Goal: Task Accomplishment & Management: Manage account settings

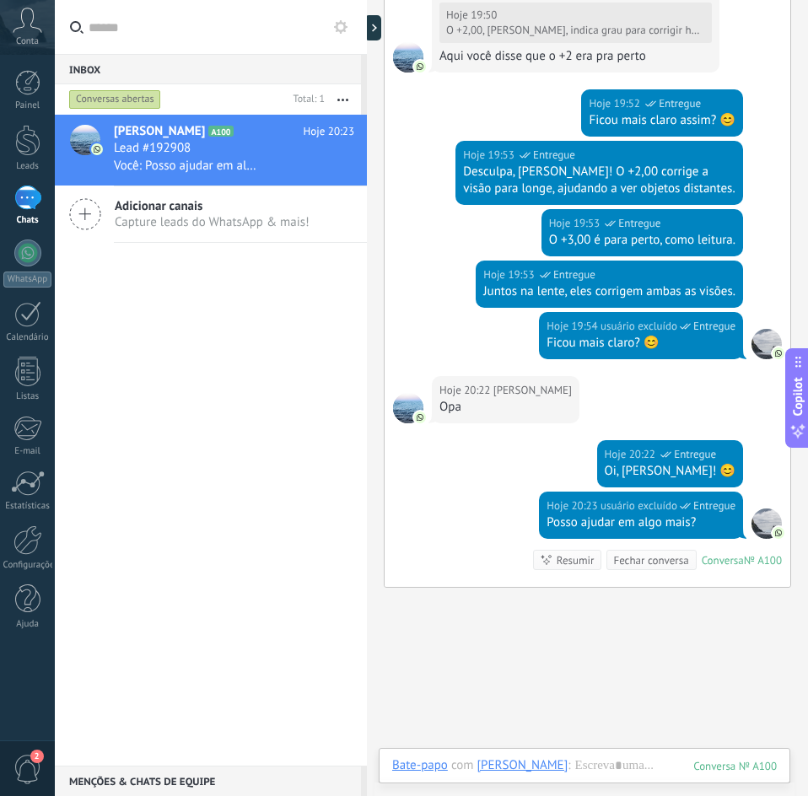
scroll to position [1072, 0]
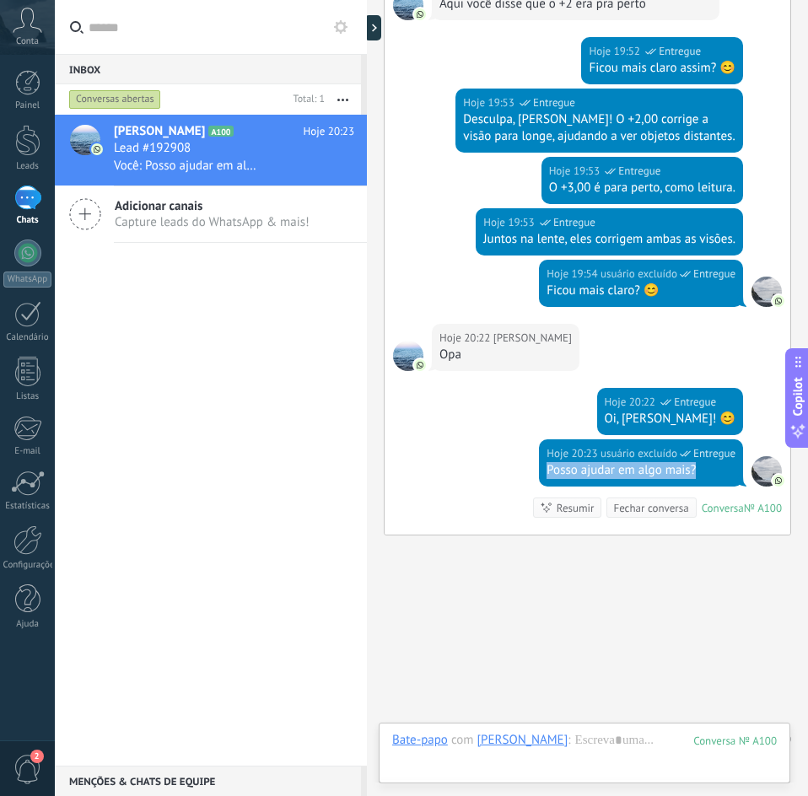
drag, startPoint x: 691, startPoint y: 435, endPoint x: 539, endPoint y: 436, distance: 151.8
click at [546, 462] on div "Posso ajudar em algo mais?" at bounding box center [640, 470] width 189 height 17
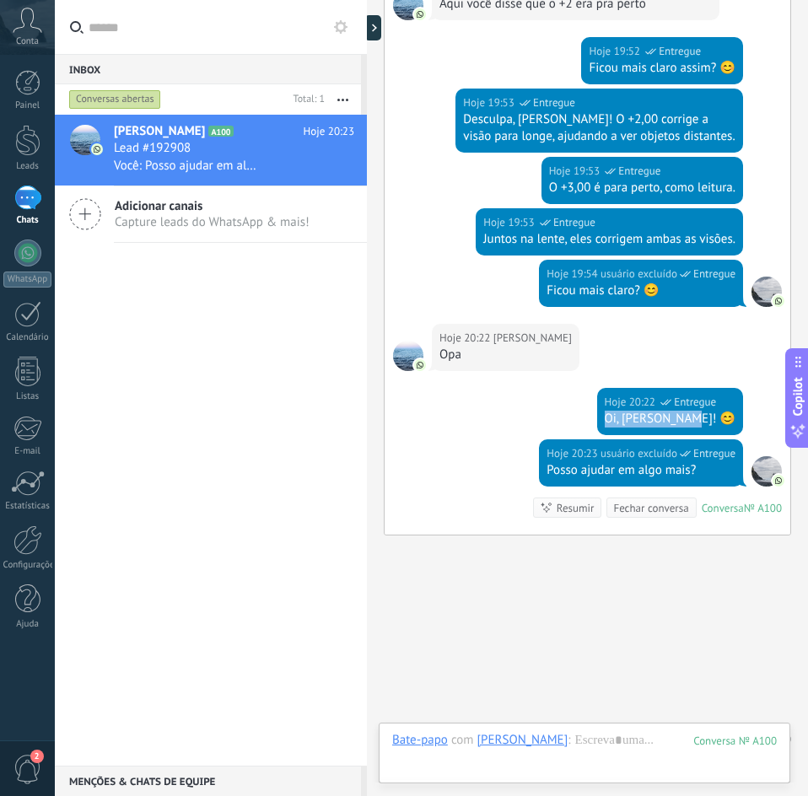
drag, startPoint x: 702, startPoint y: 384, endPoint x: 619, endPoint y: 384, distance: 82.6
click at [619, 411] on div "Oi, [PERSON_NAME]! 😊" at bounding box center [670, 419] width 131 height 17
drag, startPoint x: 540, startPoint y: 434, endPoint x: 689, endPoint y: 440, distance: 149.4
click at [689, 462] on div "Posso ajudar em algo mais?" at bounding box center [640, 470] width 189 height 17
click at [675, 462] on div "Posso ajudar em algo mais?" at bounding box center [640, 470] width 189 height 17
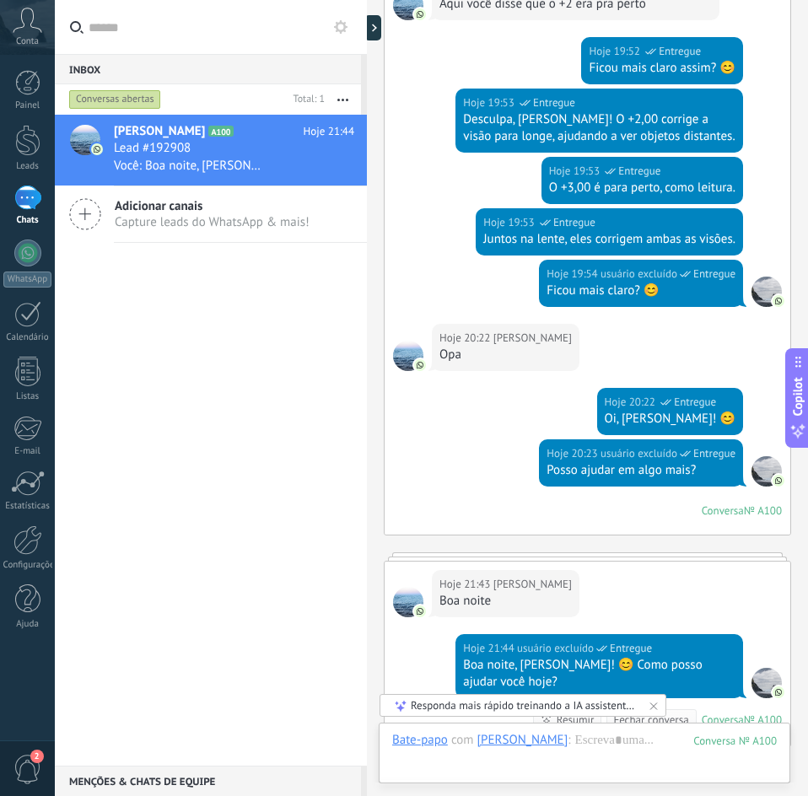
scroll to position [1188, 0]
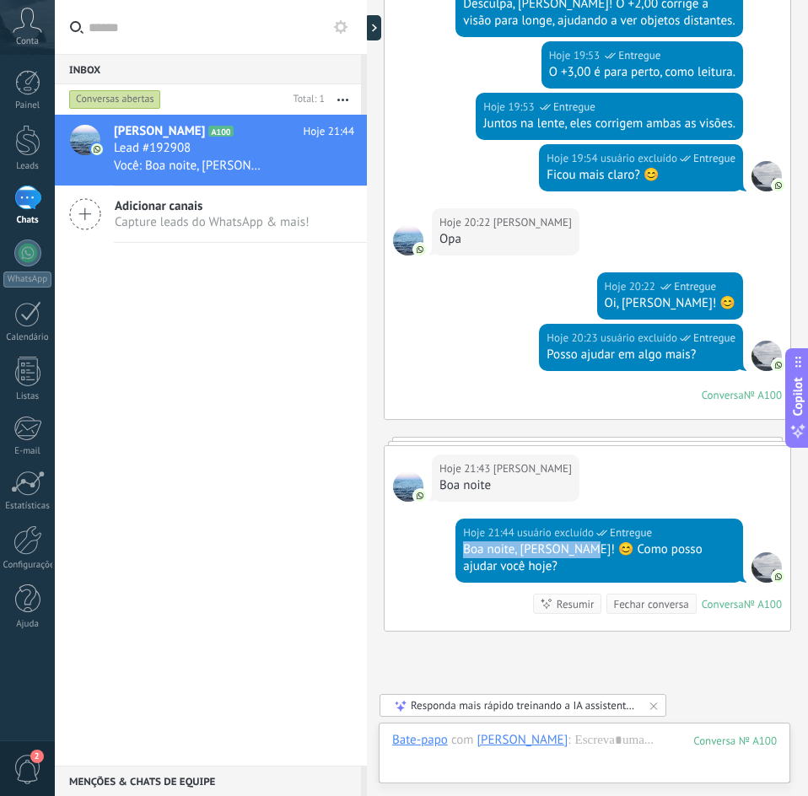
drag, startPoint x: 462, startPoint y: 516, endPoint x: 583, endPoint y: 519, distance: 120.6
click at [583, 541] on div "Boa noite, [PERSON_NAME]! 😊 Como posso ajudar você hoje?" at bounding box center [599, 558] width 272 height 34
drag, startPoint x: 589, startPoint y: 518, endPoint x: 735, endPoint y: 529, distance: 146.3
click at [735, 529] on div "Hoje 21:44 usuário excluído Entregue Boa noite, [PERSON_NAME]! 😊 Como posso aju…" at bounding box center [599, 551] width 288 height 64
click at [646, 541] on div "Boa noite, [PERSON_NAME]! 😊 Como posso ajudar você hoje?" at bounding box center [599, 558] width 272 height 34
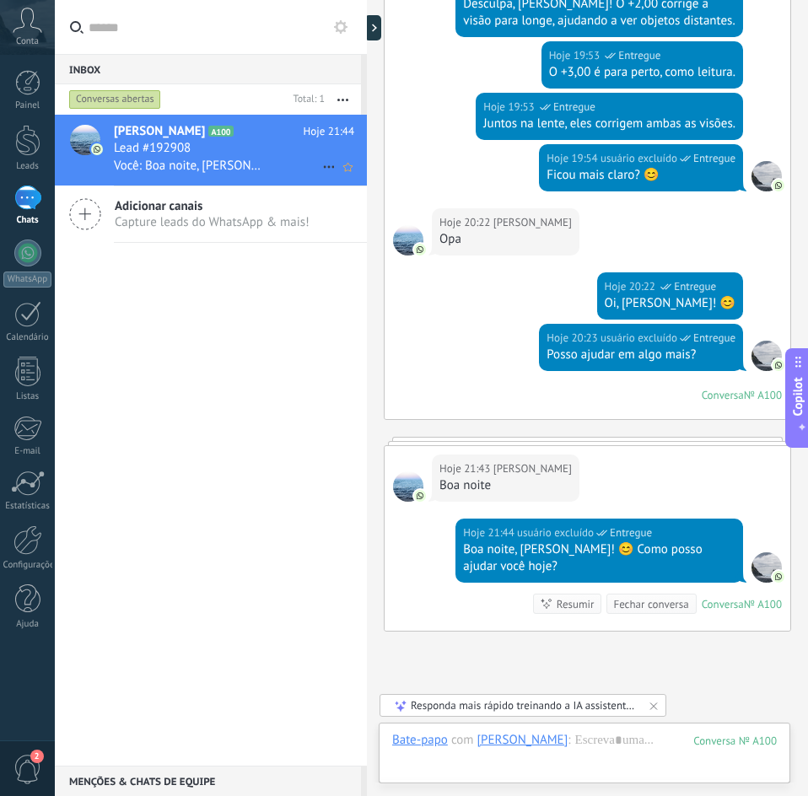
click at [277, 141] on div "Lead #192908" at bounding box center [234, 148] width 240 height 17
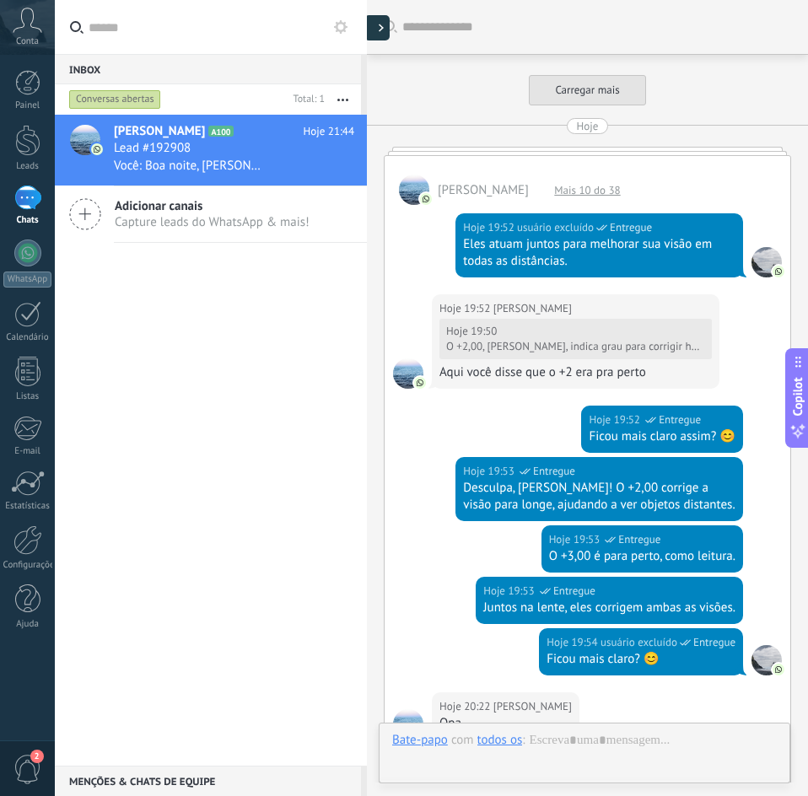
scroll to position [626, 0]
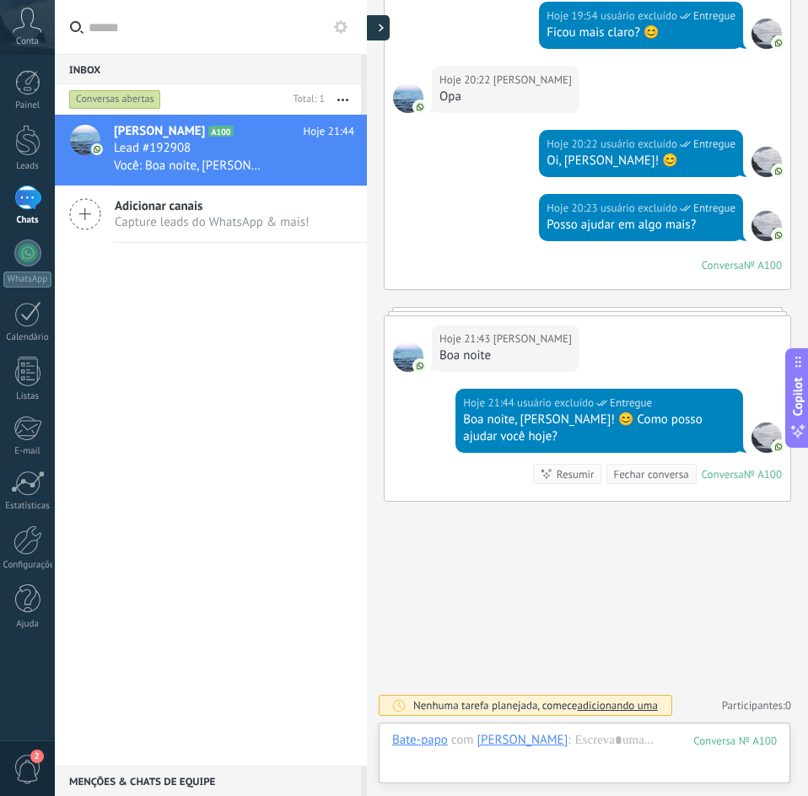
click at [380, 35] on div at bounding box center [376, 27] width 25 height 25
type textarea "**********"
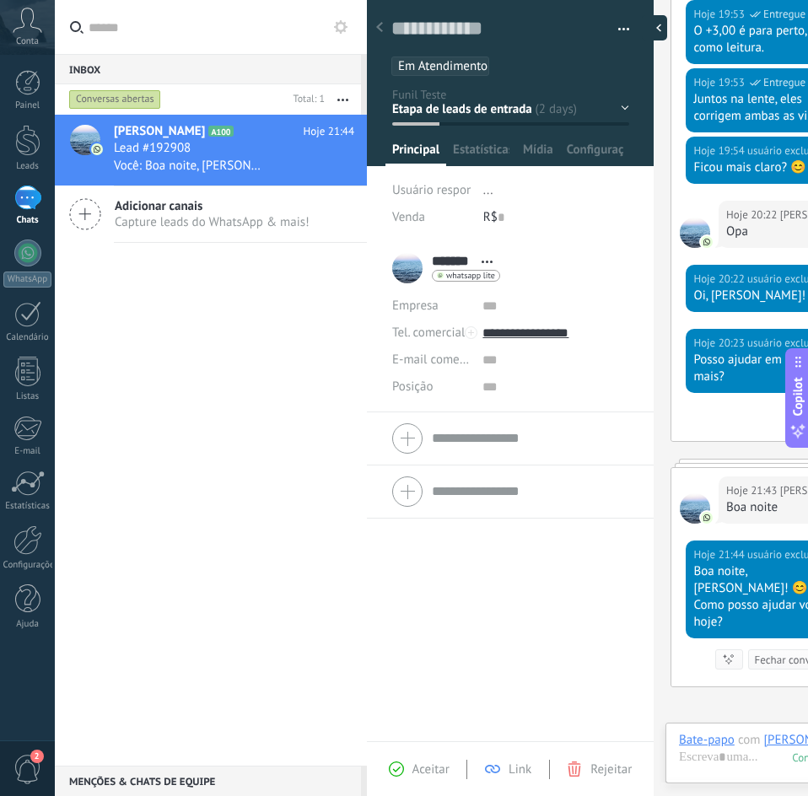
scroll to position [25, 0]
click at [0, 0] on div "Contato inicial Oferta feita Negociação Venda ganha Venda perdida" at bounding box center [0, 0] width 0 height 0
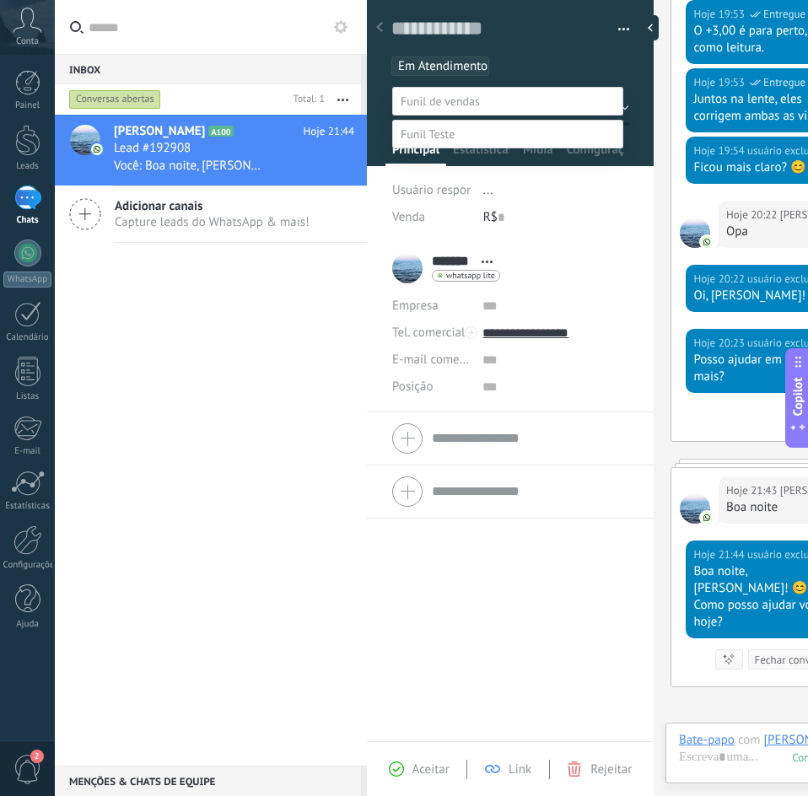
scroll to position [33, 0]
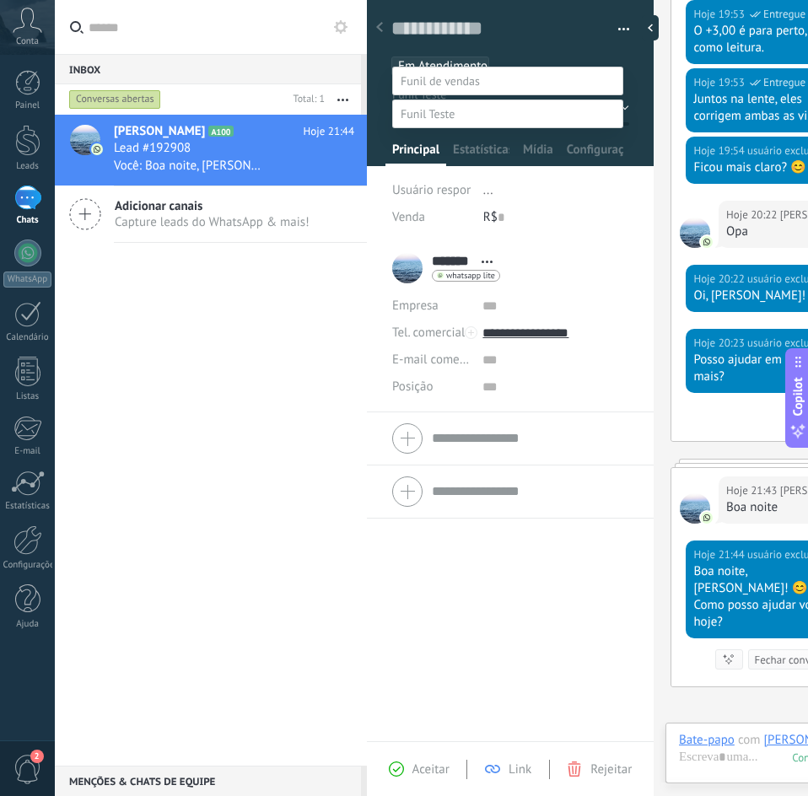
click at [574, 21] on div at bounding box center [431, 378] width 753 height 796
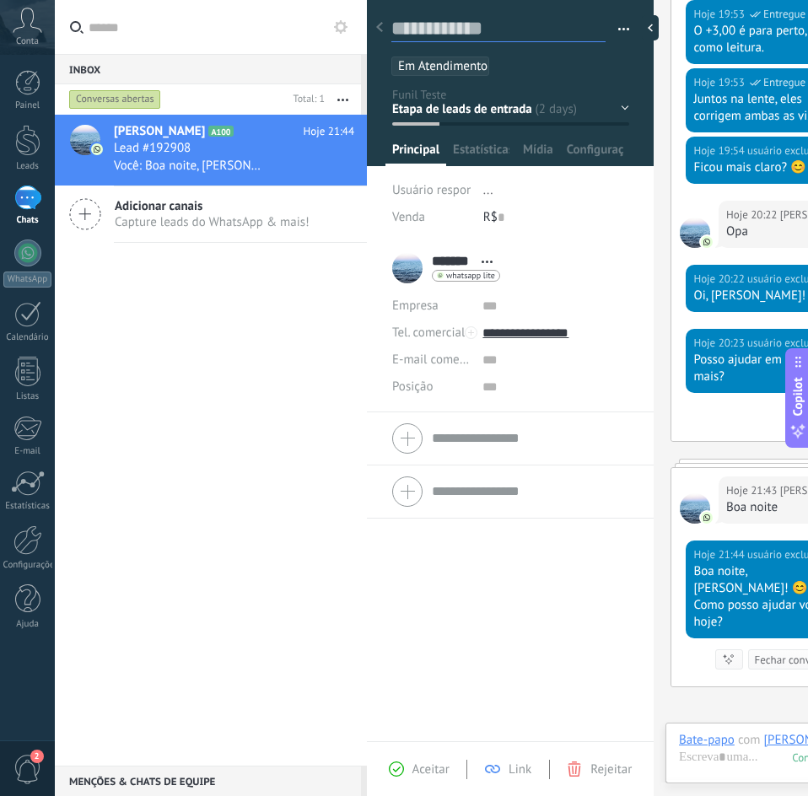
click at [476, 25] on textarea at bounding box center [498, 29] width 214 height 26
click at [398, 26] on textarea at bounding box center [498, 29] width 214 height 26
click at [379, 61] on div "Salvar e criar Imprimir Gerenciar tags Exportar para o Excel" at bounding box center [511, 32] width 288 height 87
click at [0, 0] on div "Contato inicial Oferta feita Negociação Venda ganha Venda perdida" at bounding box center [0, 0] width 0 height 0
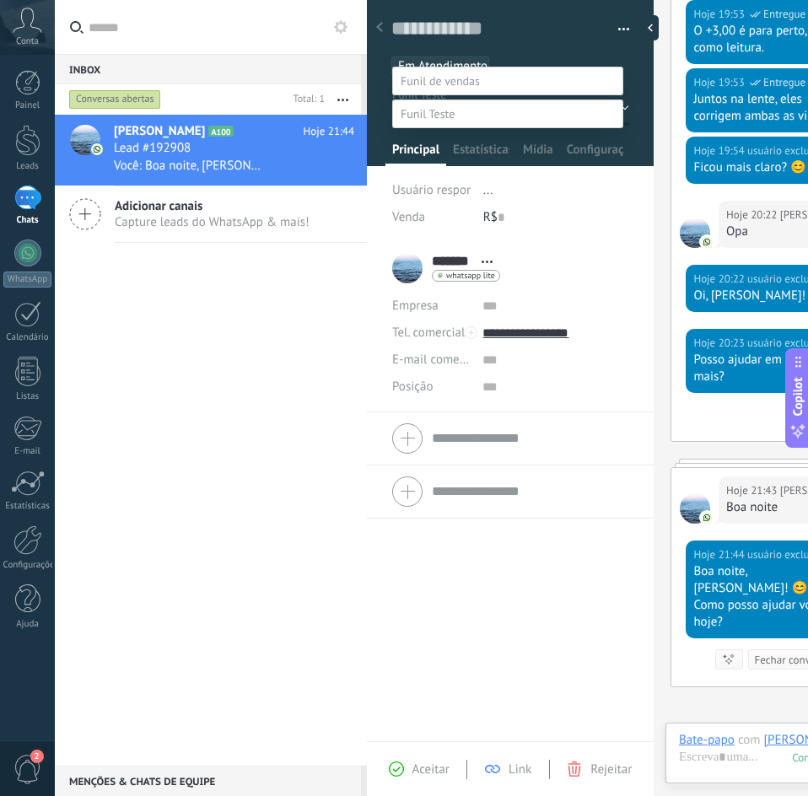
click at [556, 38] on div at bounding box center [431, 378] width 753 height 796
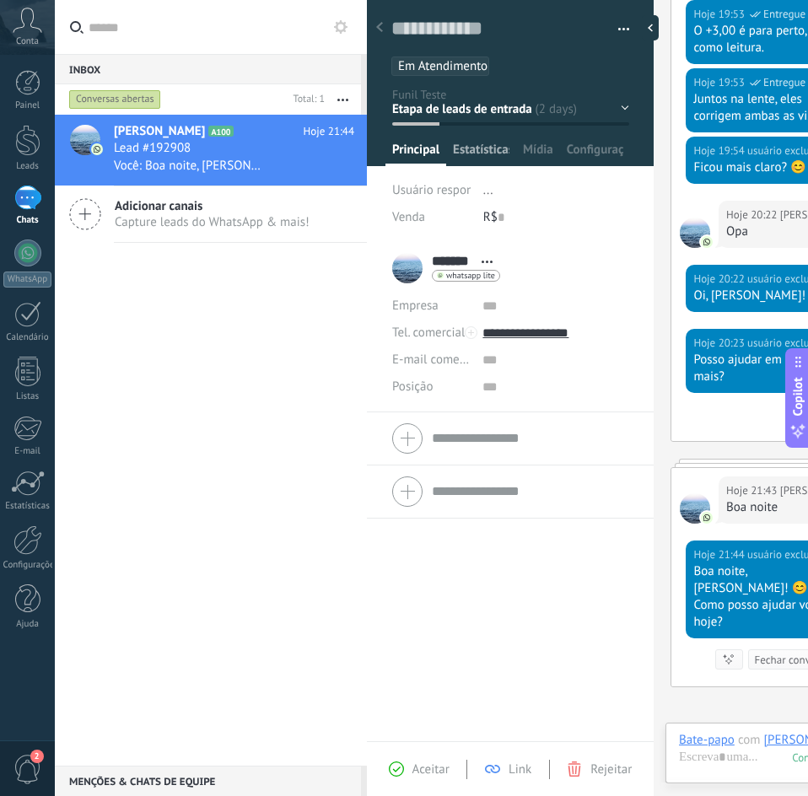
click at [473, 142] on span "Estatísticas" at bounding box center [481, 154] width 56 height 24
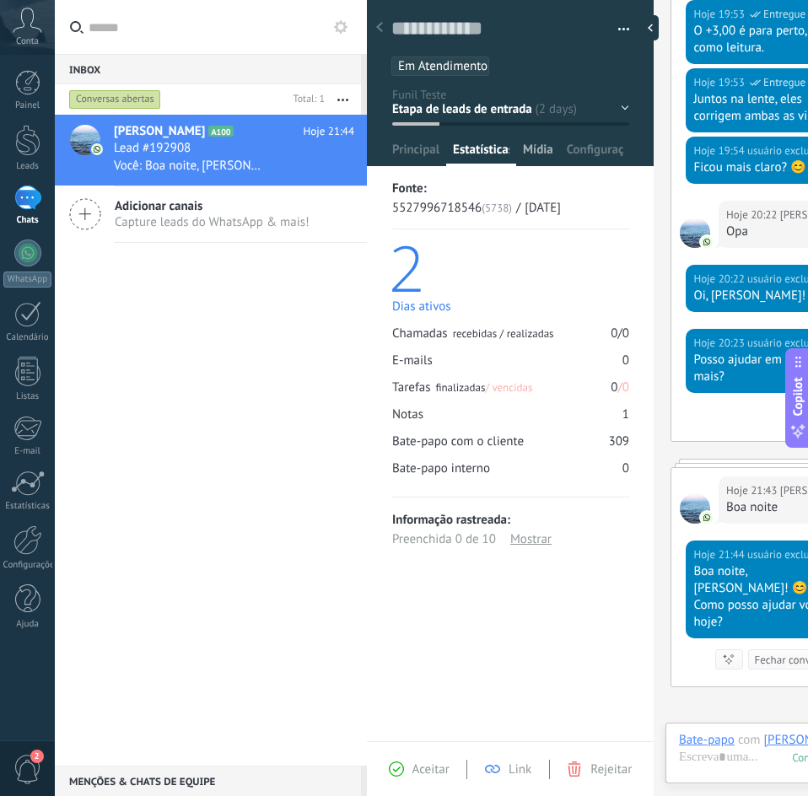
click at [546, 147] on span "Mídia" at bounding box center [538, 154] width 30 height 24
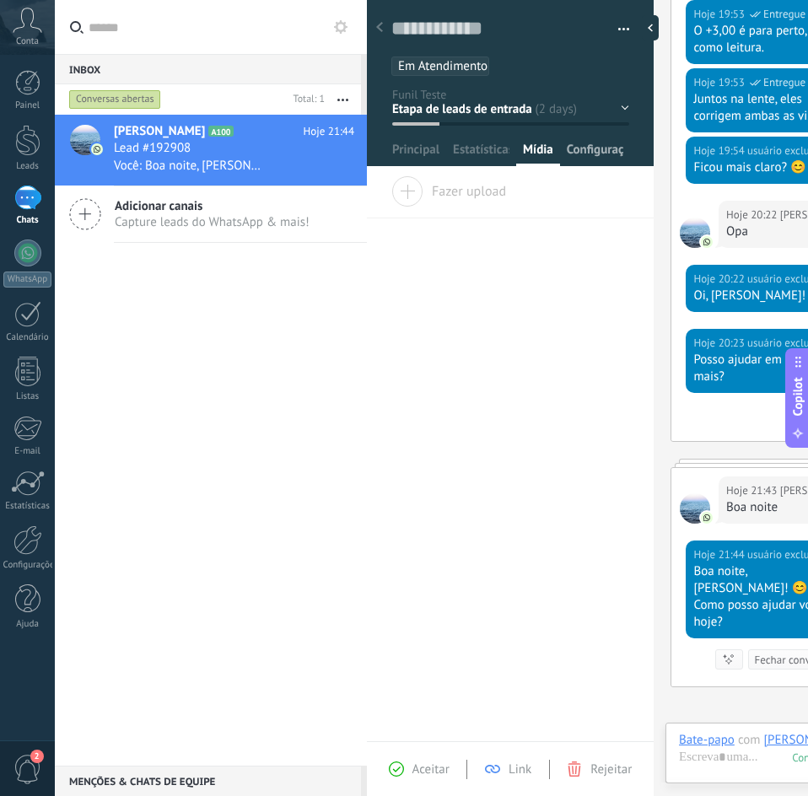
click at [573, 146] on span "Configurações" at bounding box center [595, 154] width 56 height 24
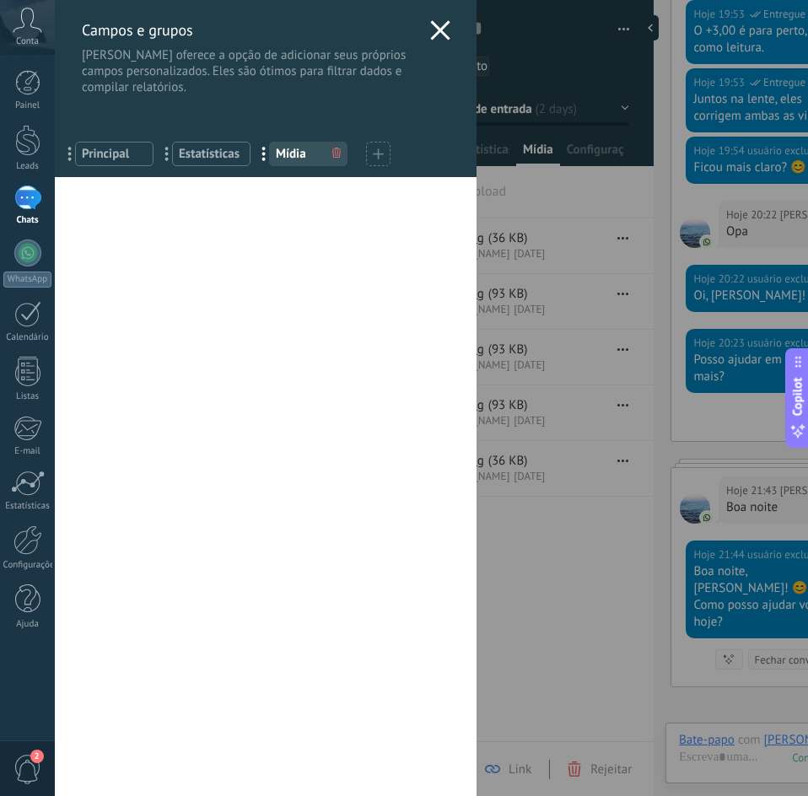
click at [582, 153] on div "[PERSON_NAME] e grupos Kommo oferece a opção de adicionar seus próprios campos …" at bounding box center [431, 398] width 753 height 796
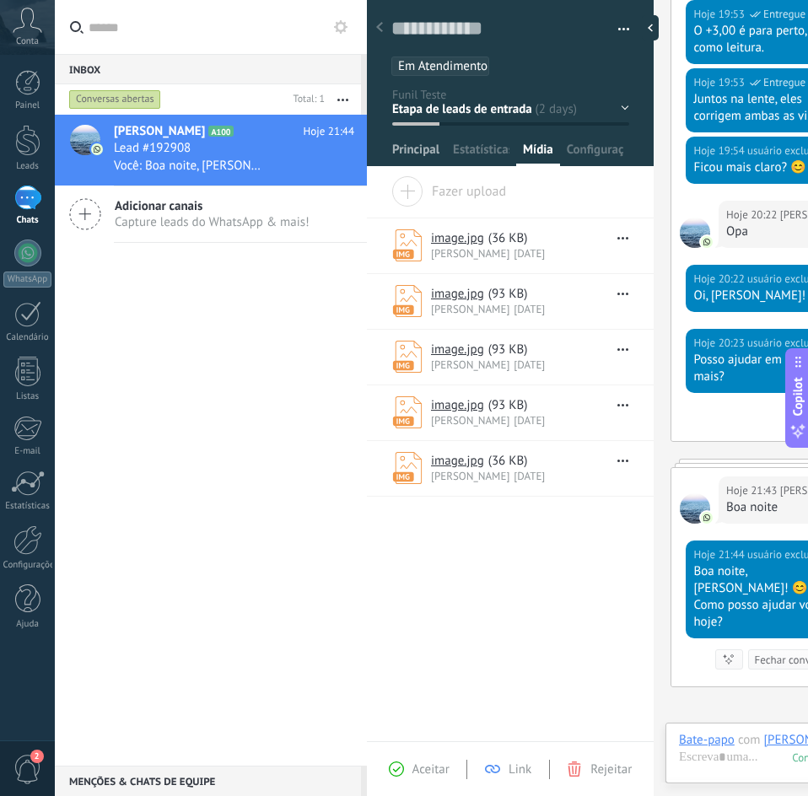
click at [422, 142] on span "Principal" at bounding box center [415, 154] width 47 height 24
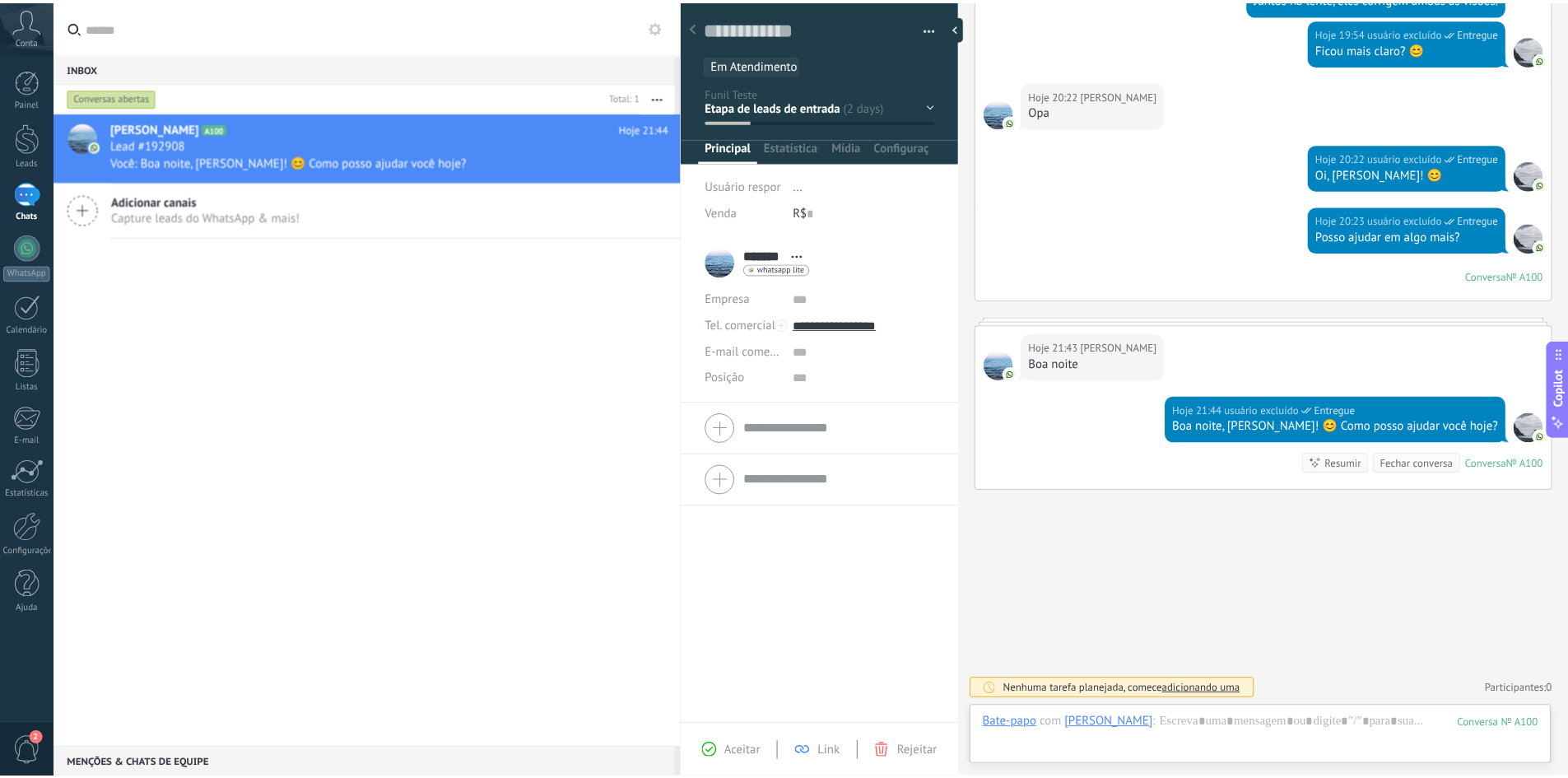
scroll to position [561, 0]
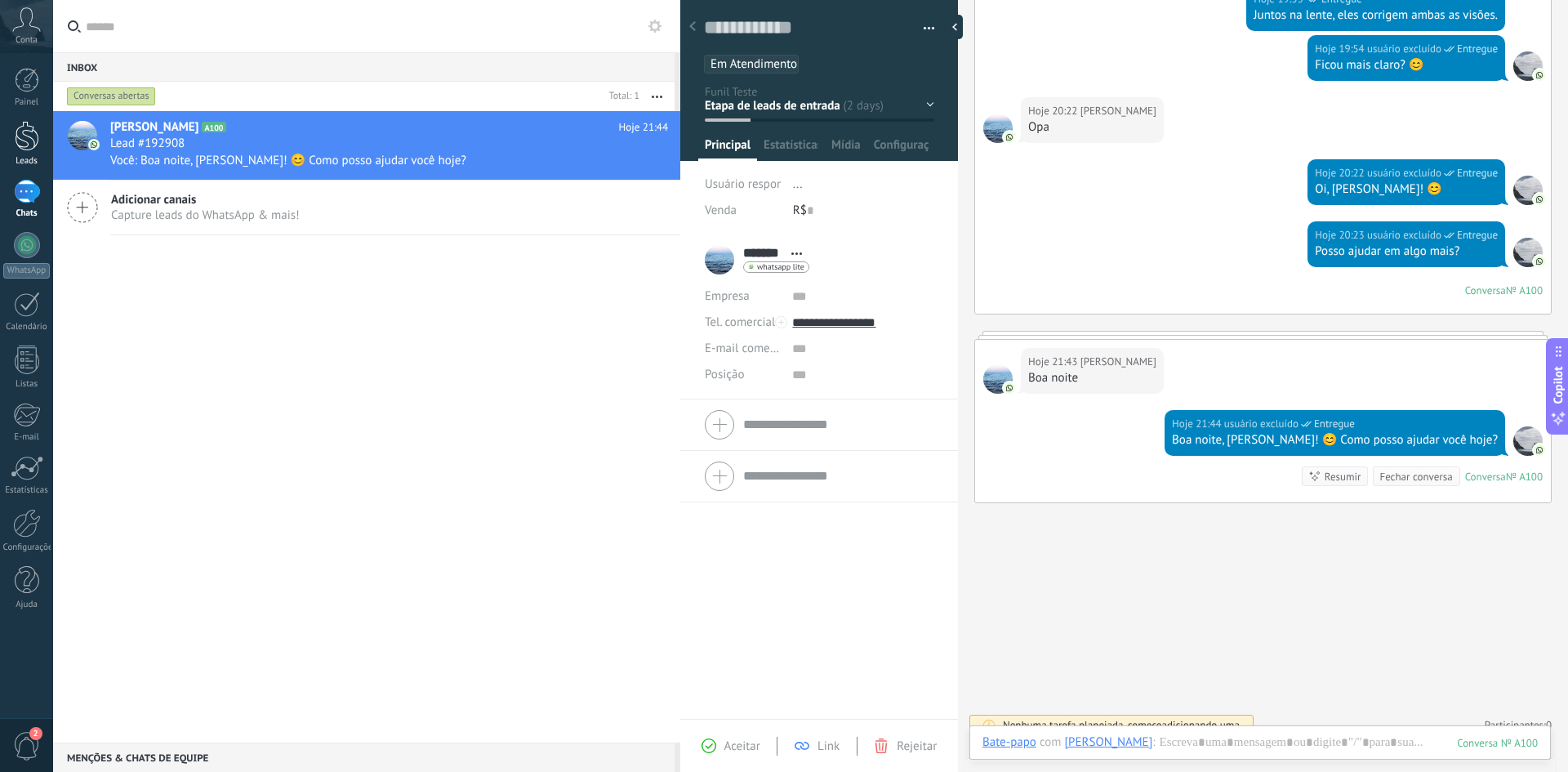
click at [33, 138] on div at bounding box center [26, 136] width 24 height 30
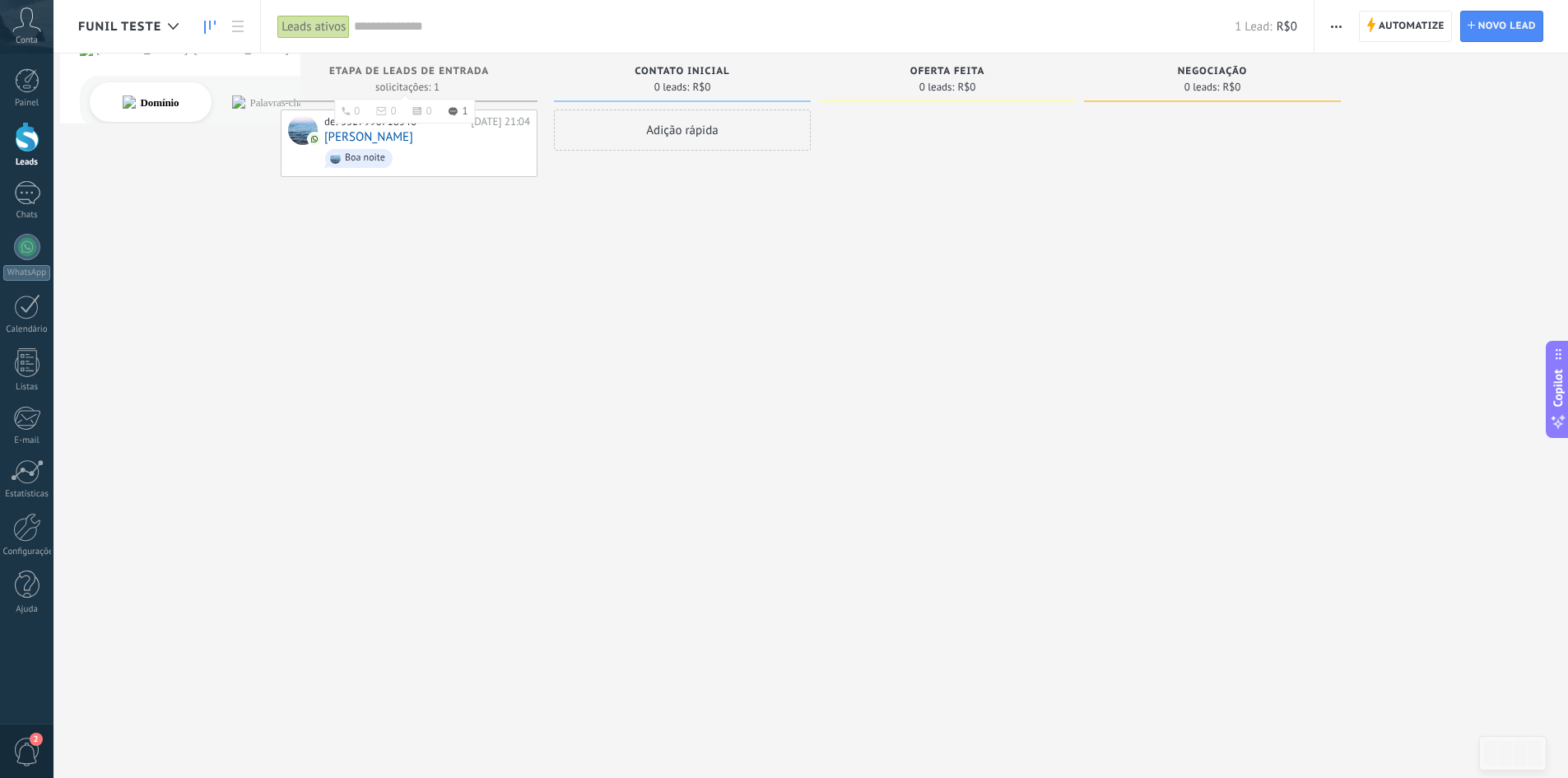
drag, startPoint x: 493, startPoint y: 71, endPoint x: 410, endPoint y: 71, distance: 83.0
click at [415, 71] on div "Etapa de leads de entrada" at bounding box center [409, 72] width 240 height 14
drag, startPoint x: 384, startPoint y: 71, endPoint x: 495, endPoint y: 71, distance: 111.0
click at [495, 71] on div "Etapa de leads de entrada" at bounding box center [409, 72] width 240 height 14
click at [788, 71] on span "Negociação" at bounding box center [1213, 71] width 69 height 12
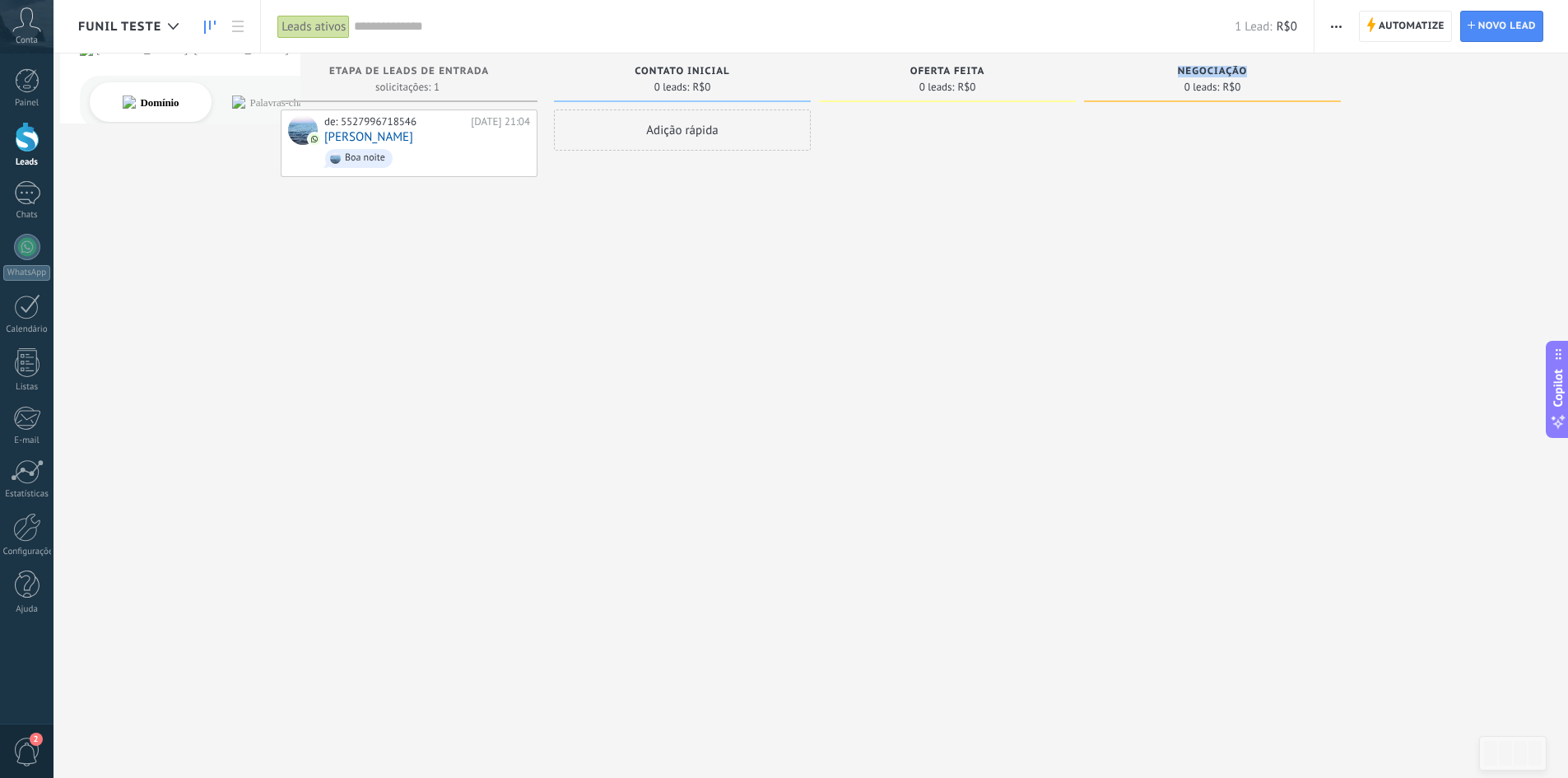
click at [788, 71] on span "Negociação" at bounding box center [1213, 71] width 69 height 12
click at [788, 197] on div at bounding box center [1212, 390] width 257 height 563
drag, startPoint x: 1160, startPoint y: 144, endPoint x: 900, endPoint y: 118, distance: 261.3
click at [788, 118] on div "Etapa de leads de entrada solicitações: 1 0 0 0 1 0 0 0 1 de: 5527996718546 [DA…" at bounding box center [823, 363] width 1490 height 619
click at [788, 66] on span "Oferta feita" at bounding box center [948, 71] width 75 height 12
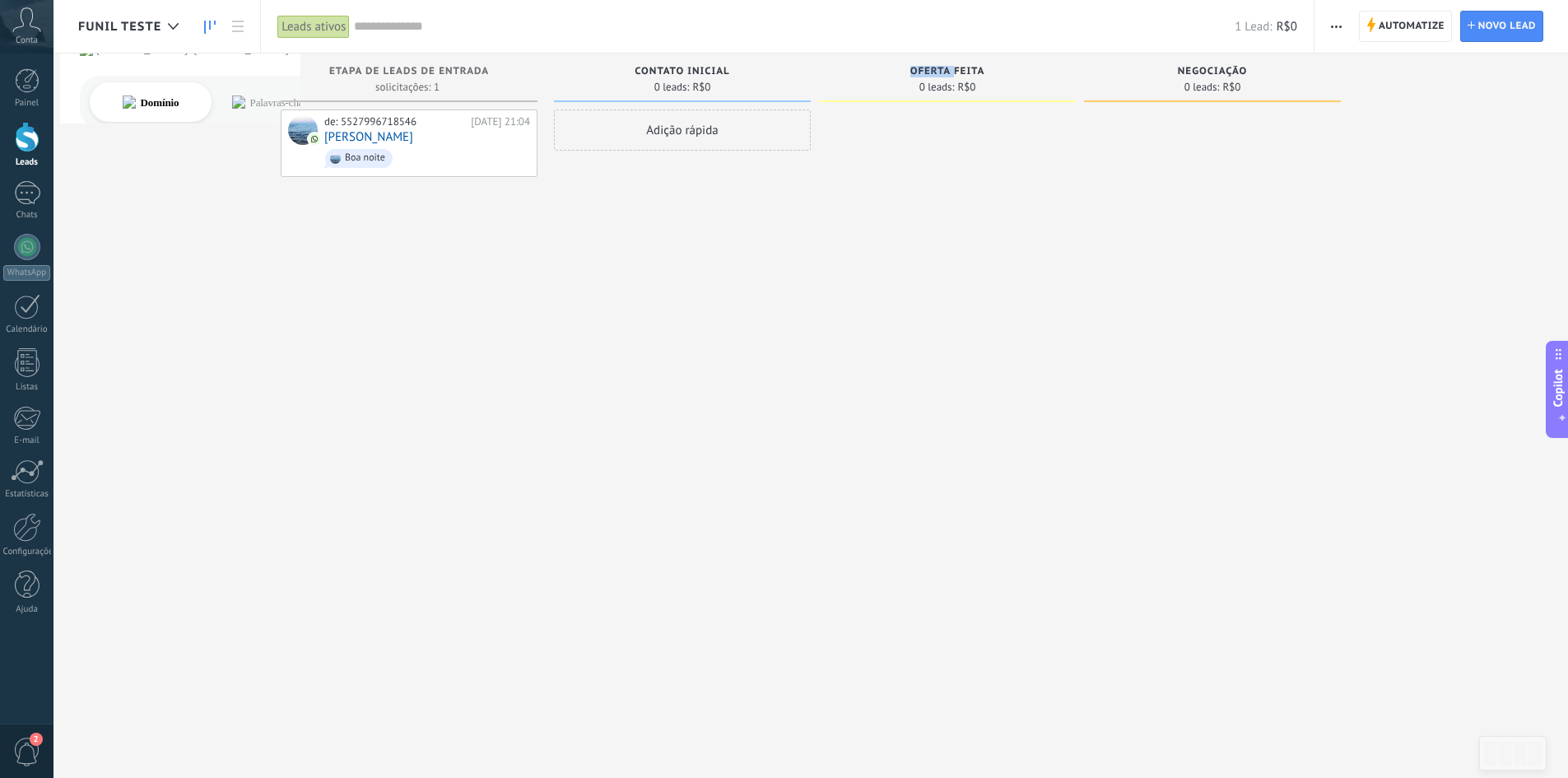
click at [788, 66] on span "Oferta feita" at bounding box center [948, 71] width 75 height 12
click at [176, 25] on use at bounding box center [173, 26] width 11 height 7
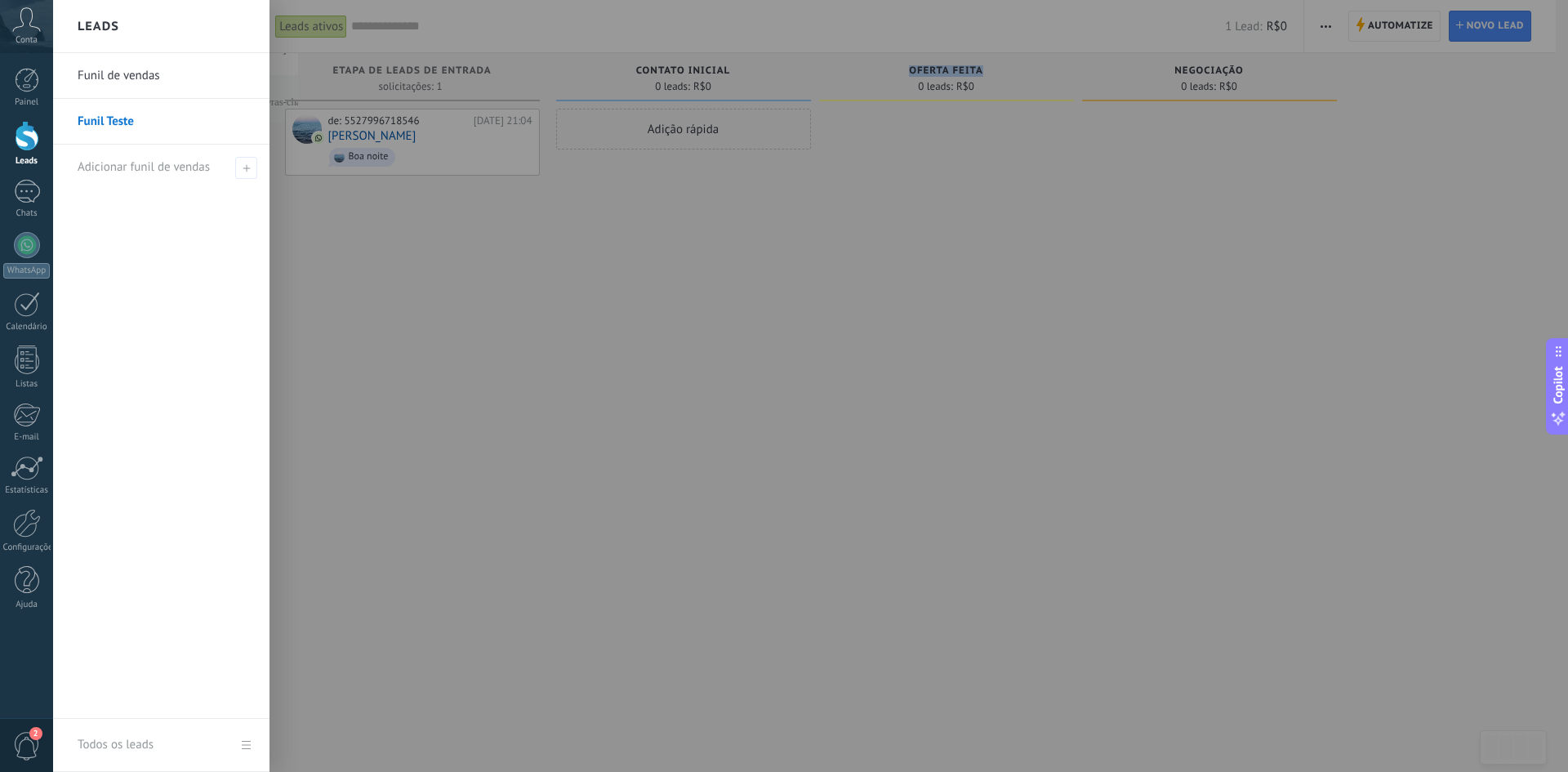
click at [150, 74] on link "Funil de vendas" at bounding box center [165, 76] width 175 height 46
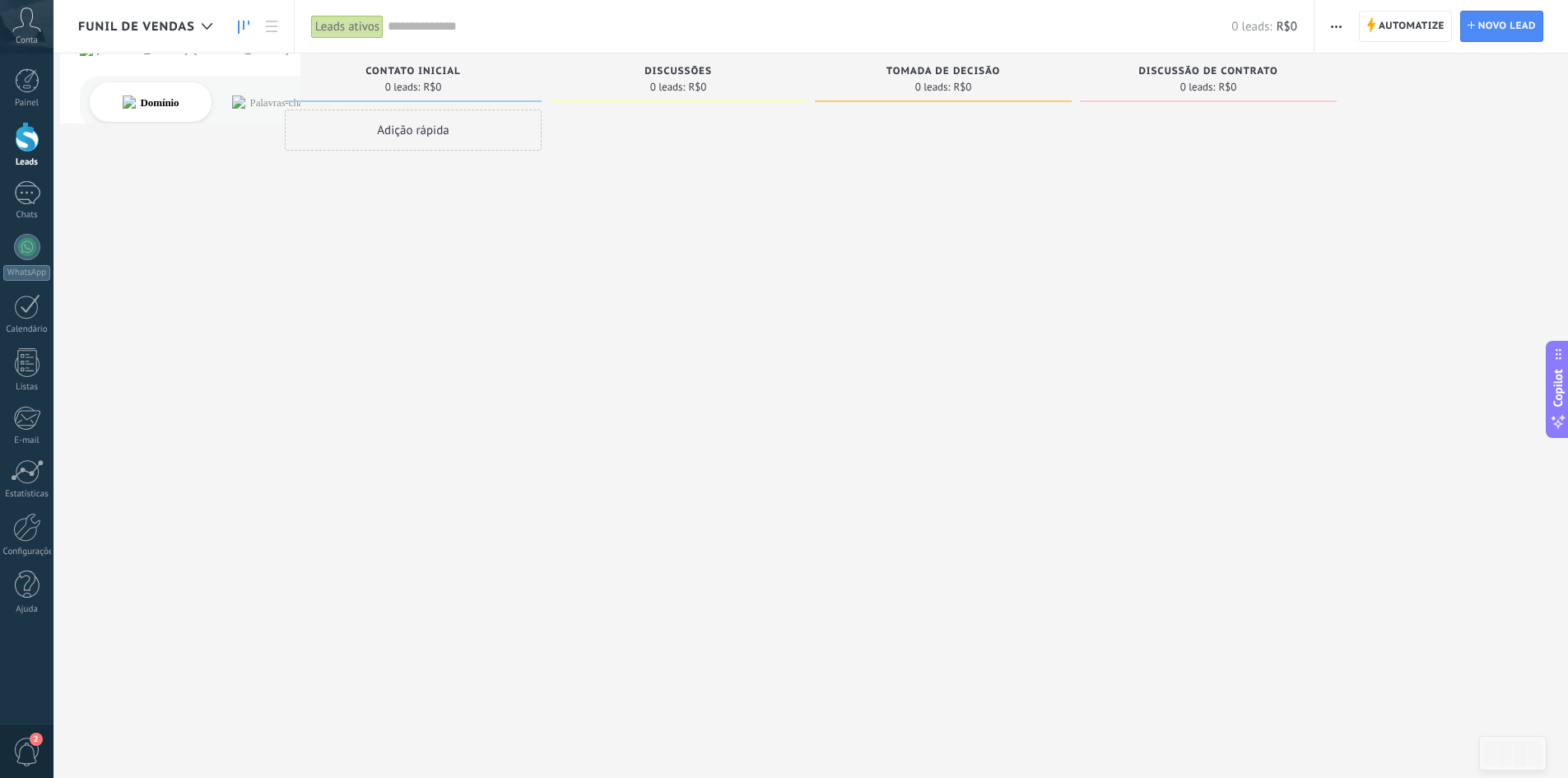
click at [182, 25] on span "Funil de vendas" at bounding box center [137, 26] width 117 height 16
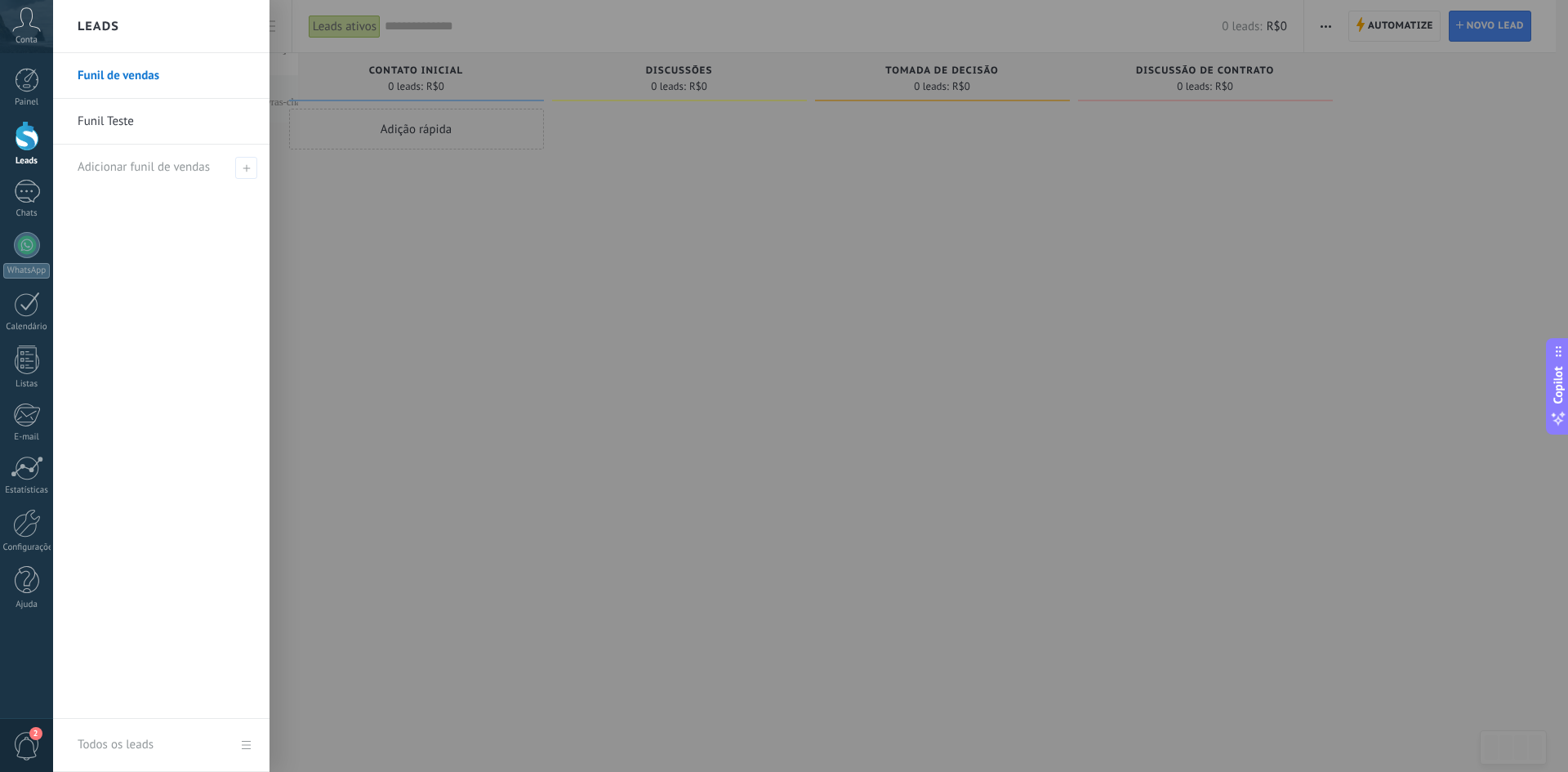
click at [514, 259] on div at bounding box center [837, 386] width 1568 height 772
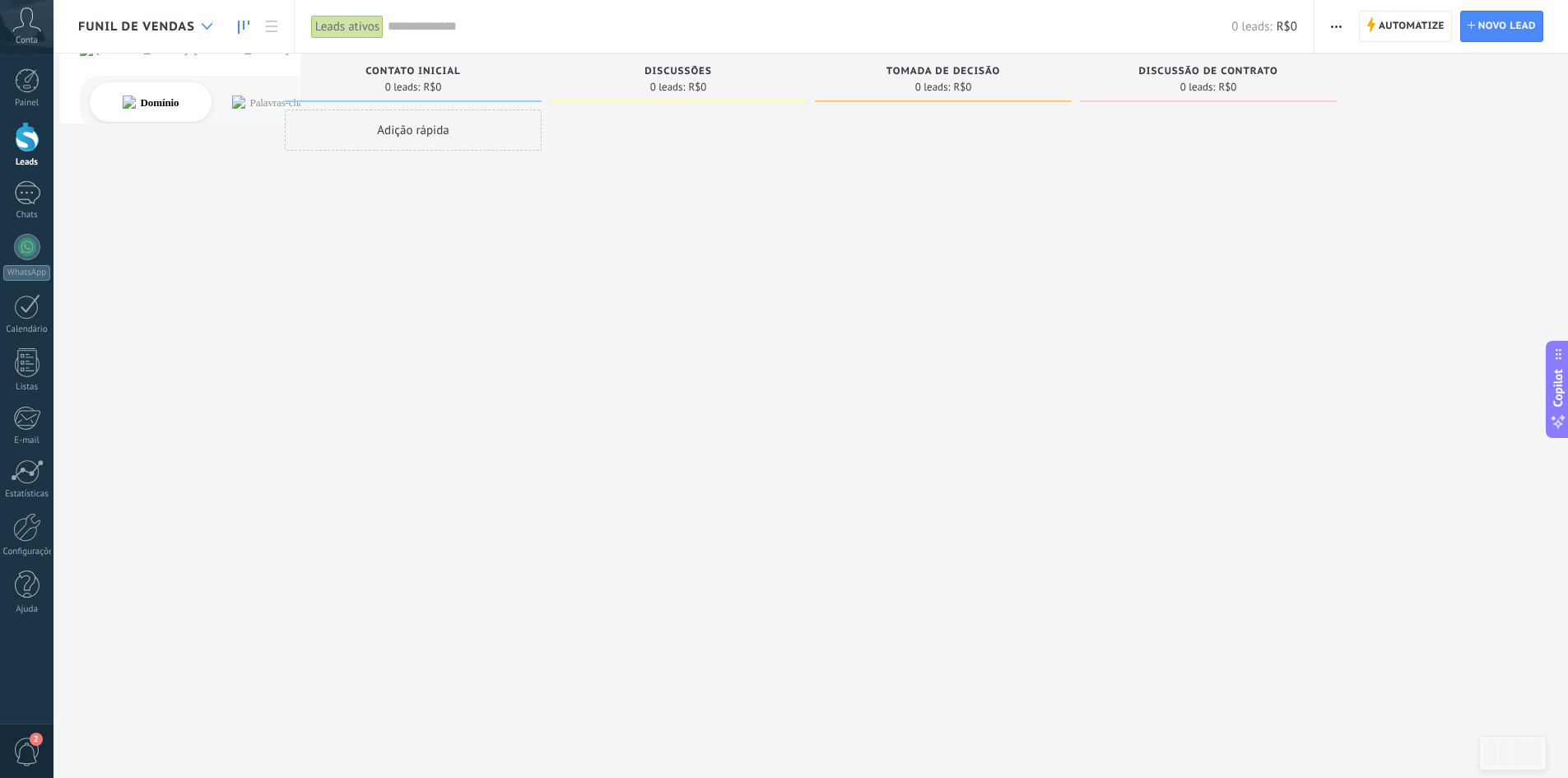
click at [207, 23] on icon at bounding box center [207, 26] width 11 height 7
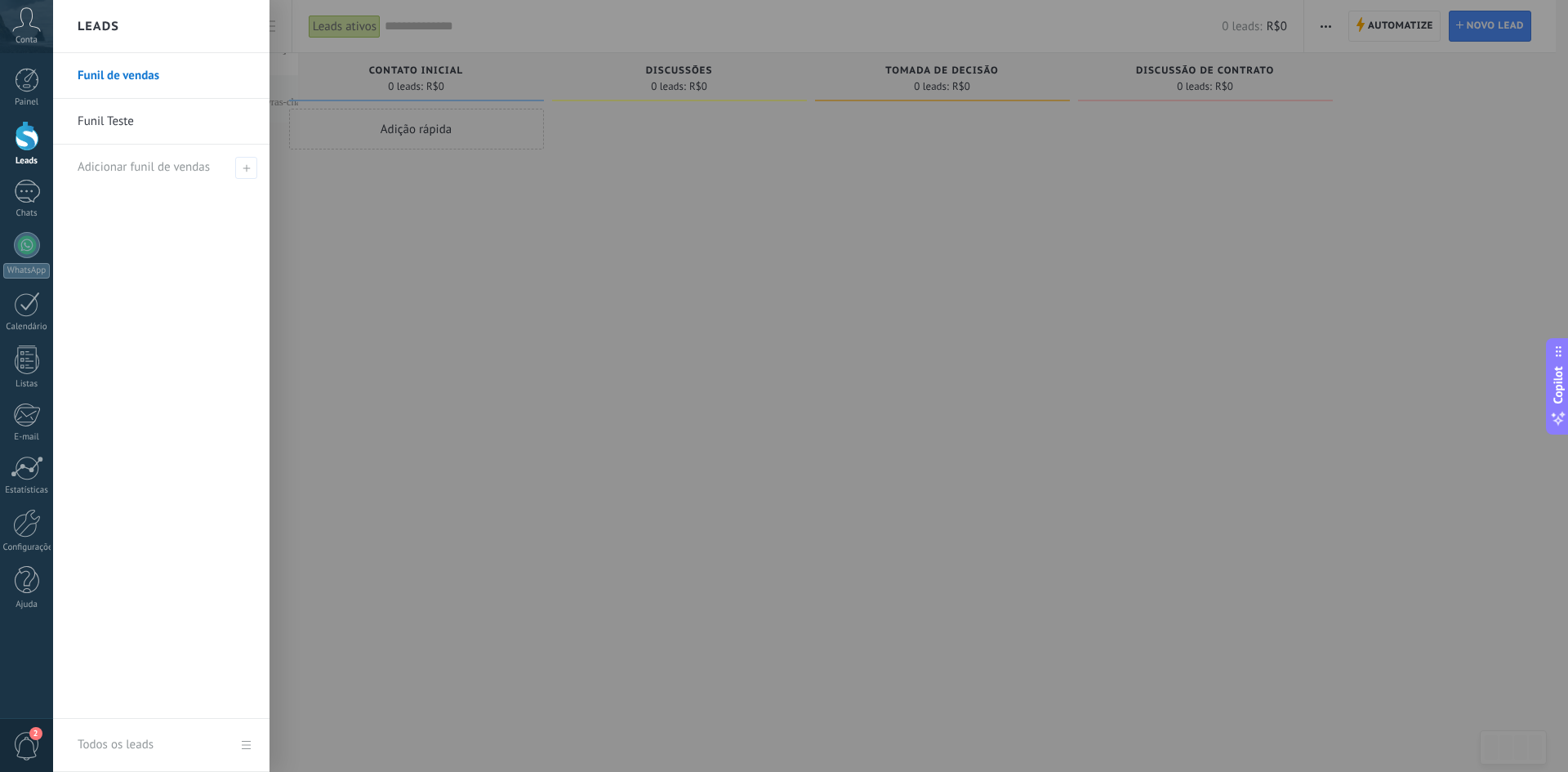
click at [157, 120] on link "Funil Teste" at bounding box center [165, 121] width 175 height 46
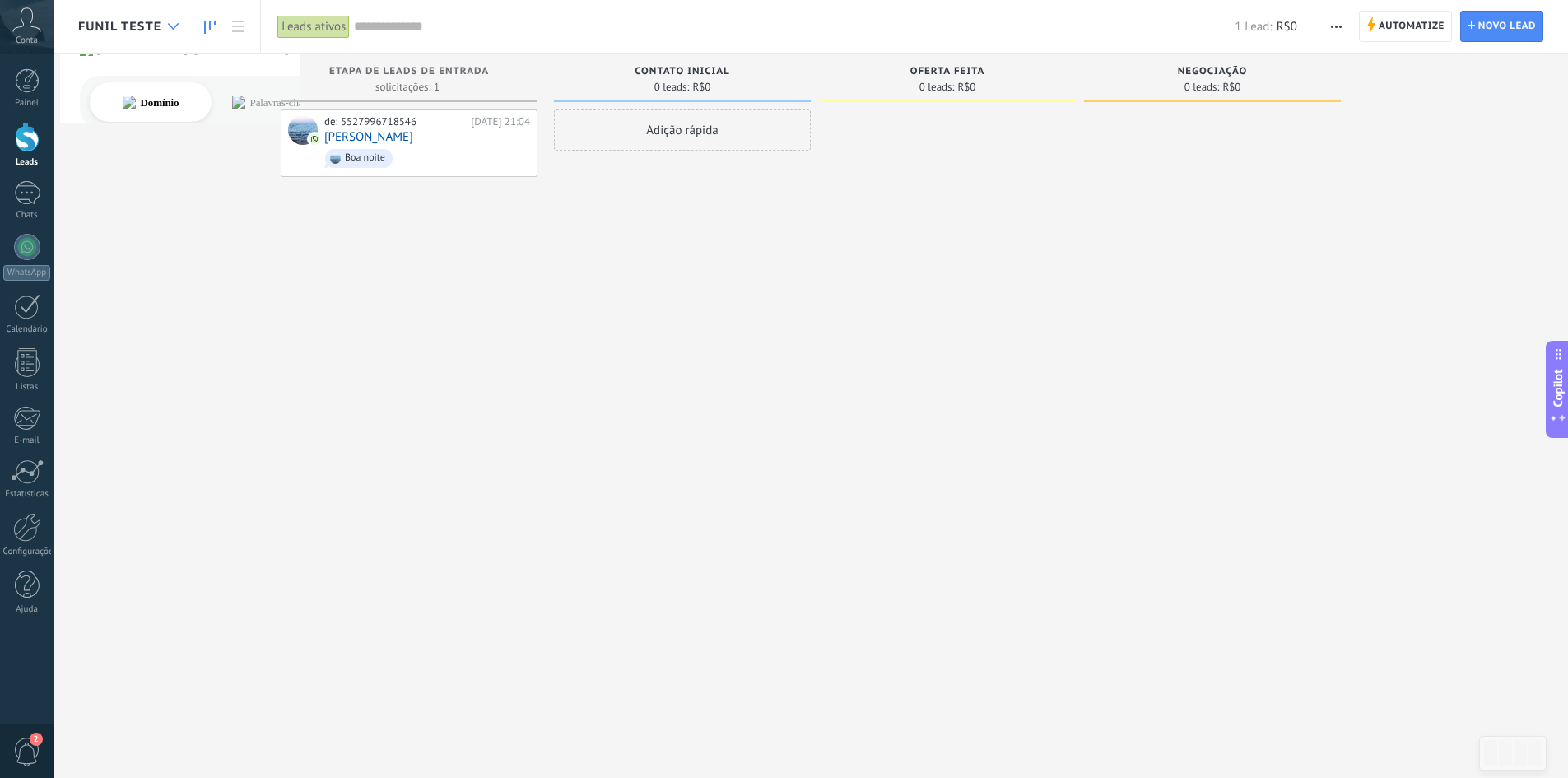
click at [162, 25] on div at bounding box center [174, 26] width 27 height 32
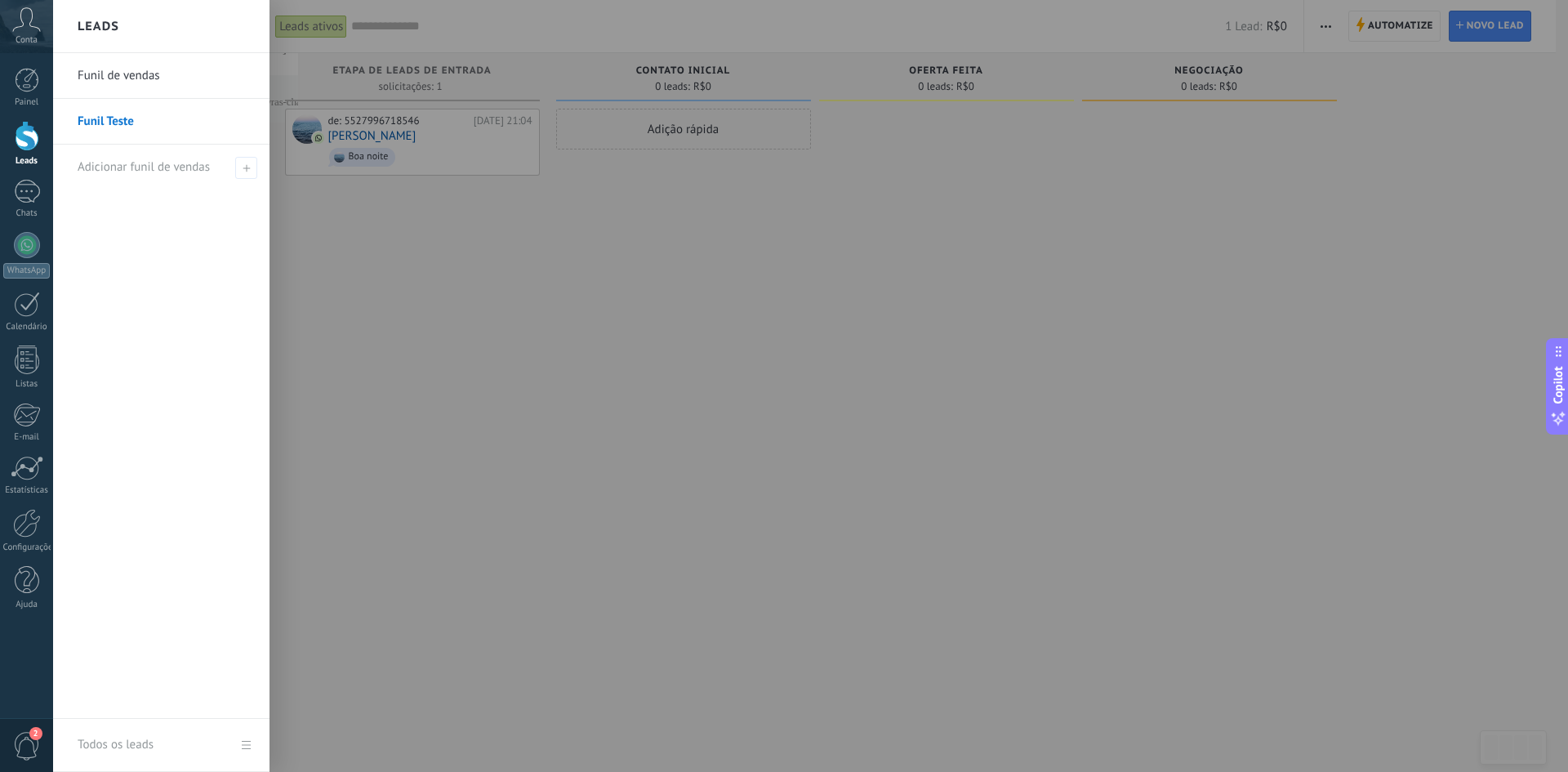
click at [144, 77] on link "Funil de vendas" at bounding box center [165, 76] width 175 height 46
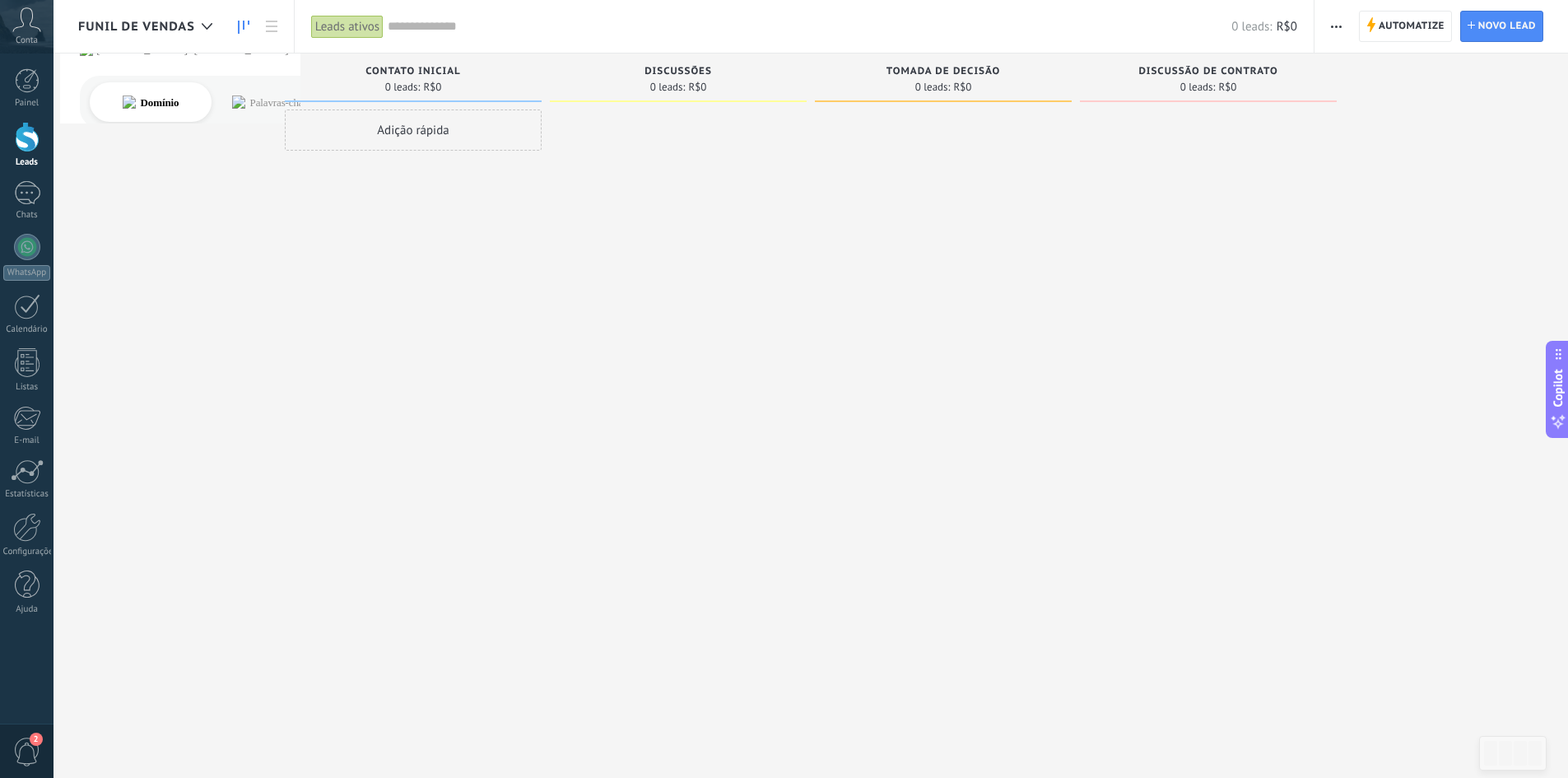
drag, startPoint x: 1121, startPoint y: 320, endPoint x: 1099, endPoint y: 141, distance: 180.3
click at [772, 233] on div "Etapa de leads de entrada solicitações: 0 0 0 0 0 0 0 0 0 Contato inicial 0 lea…" at bounding box center [823, 363] width 1490 height 619
click at [156, 29] on span "Funil de vendas" at bounding box center [137, 26] width 117 height 16
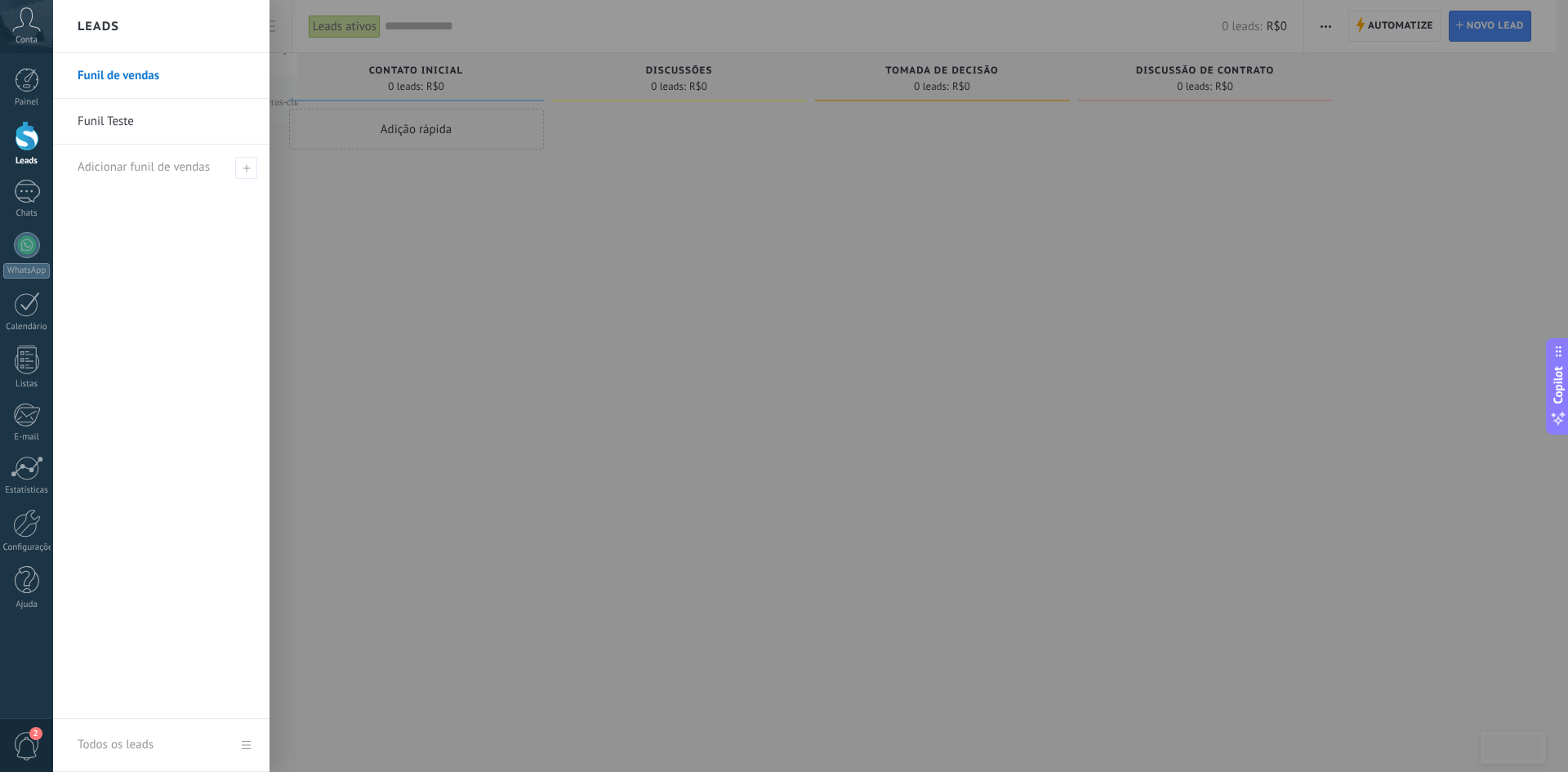
drag, startPoint x: 480, startPoint y: 329, endPoint x: 470, endPoint y: 320, distance: 13.5
click at [480, 329] on div at bounding box center [837, 386] width 1568 height 772
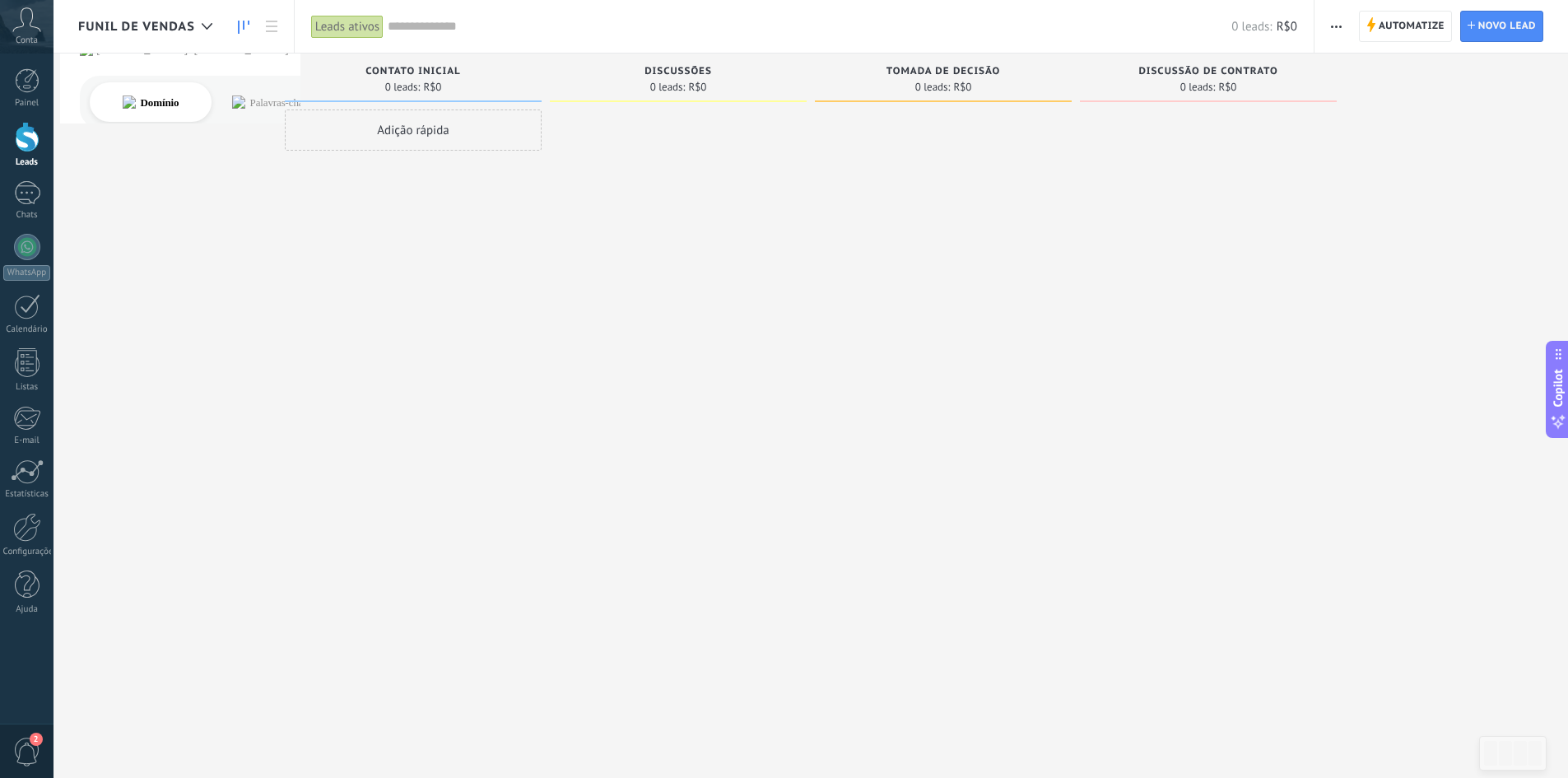
drag, startPoint x: 1157, startPoint y: 146, endPoint x: 690, endPoint y: 89, distance: 470.5
click at [690, 89] on div "Etapa de leads de entrada solicitações: 0 0 0 0 0 0 0 0 0 Contato inicial 0 lea…" at bounding box center [823, 363] width 1490 height 619
click at [689, 52] on div "0 leads: R$0" at bounding box center [843, 26] width 910 height 53
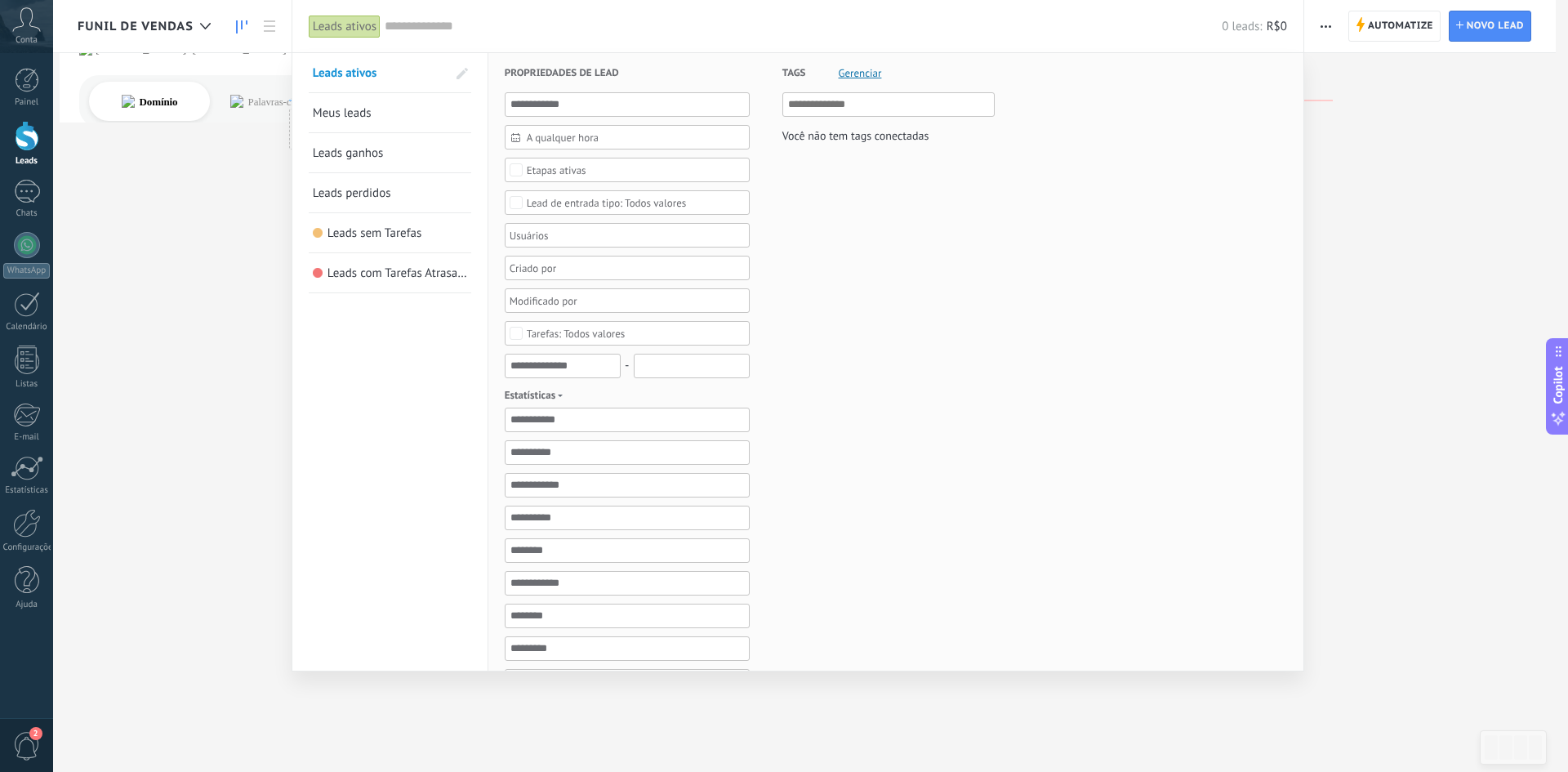
click at [680, 65] on h3 "Propriedades de lead" at bounding box center [627, 73] width 245 height 39
click at [218, 215] on div at bounding box center [784, 386] width 1568 height 772
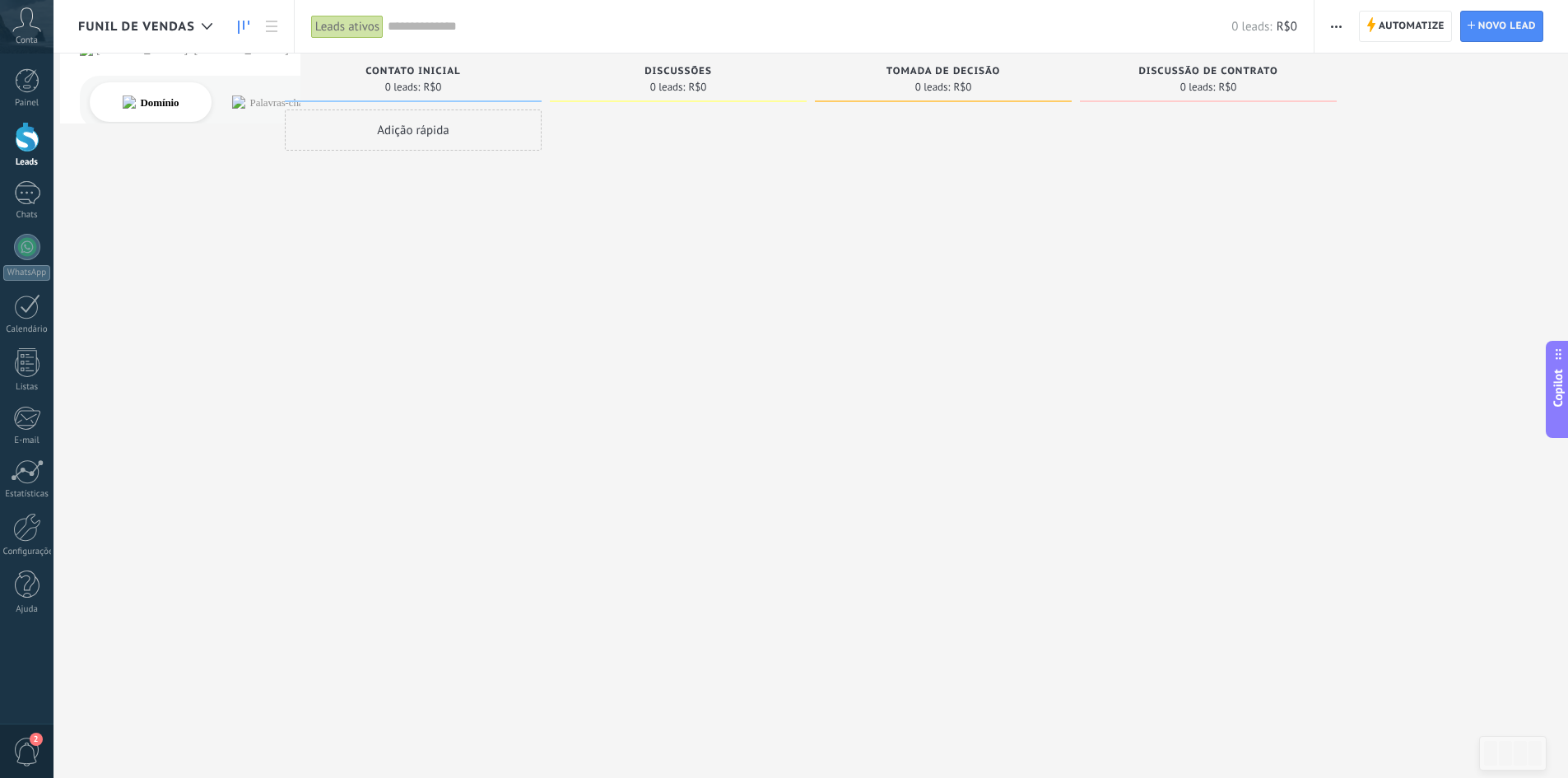
click at [440, 134] on div "Adição rápida" at bounding box center [413, 130] width 257 height 41
click at [248, 152] on div "Etapa de leads de entrada solicitações: 0 0 0 0 0 0 0 0 0 Contato inicial 0 lea…" at bounding box center [823, 363] width 1490 height 619
click at [395, 347] on span "Cancelar" at bounding box center [391, 350] width 42 height 15
click at [412, 76] on span "Contato inicial" at bounding box center [412, 71] width 95 height 12
click at [412, 71] on span "Contato inicial" at bounding box center [412, 71] width 95 height 12
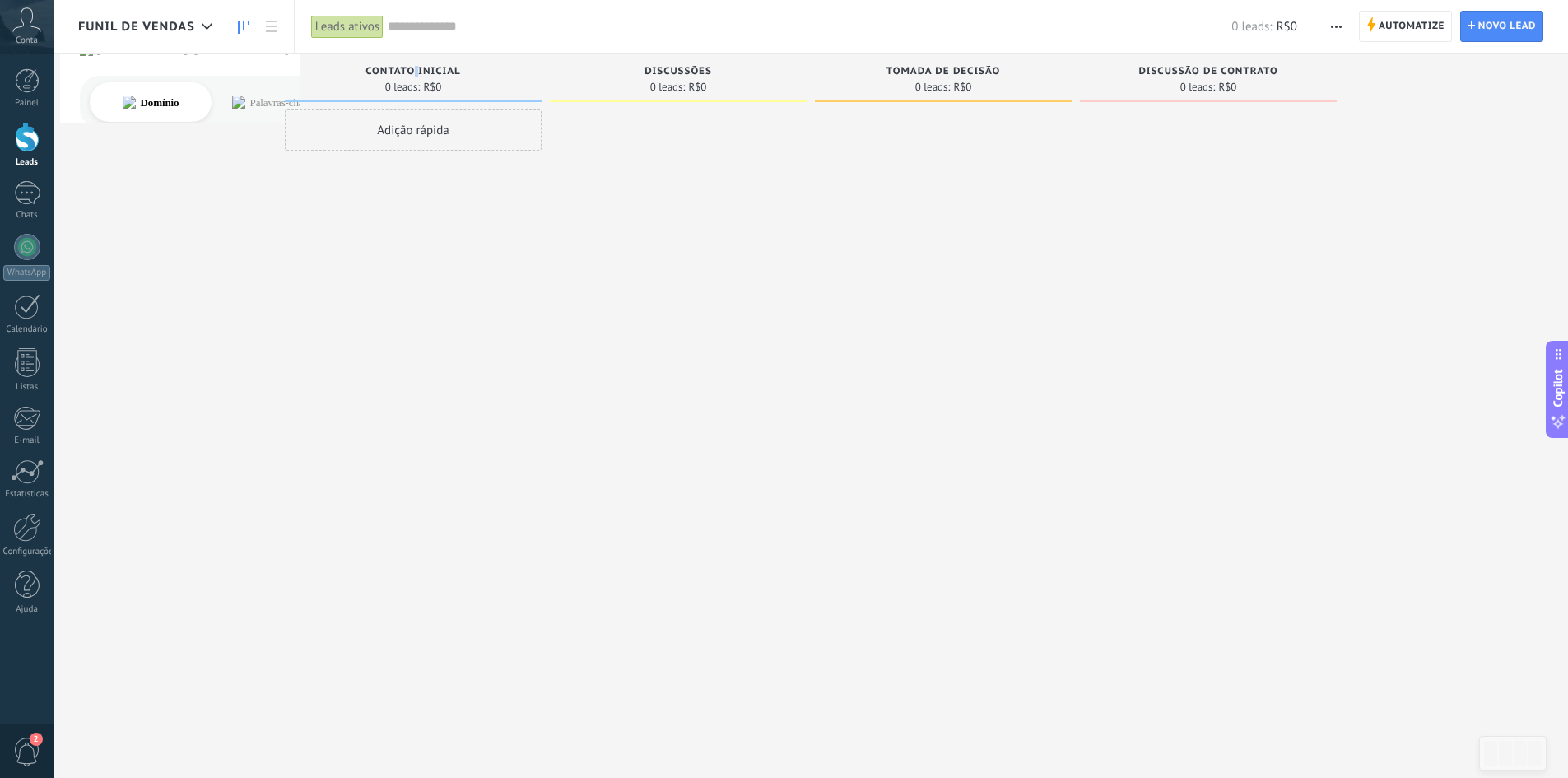
click at [412, 71] on span "Contato inicial" at bounding box center [412, 71] width 95 height 12
click at [446, 229] on div "Adição rápida" at bounding box center [413, 390] width 257 height 563
drag, startPoint x: 410, startPoint y: 162, endPoint x: 366, endPoint y: 226, distance: 77.7
click at [366, 226] on div "Adição rápida" at bounding box center [413, 390] width 257 height 563
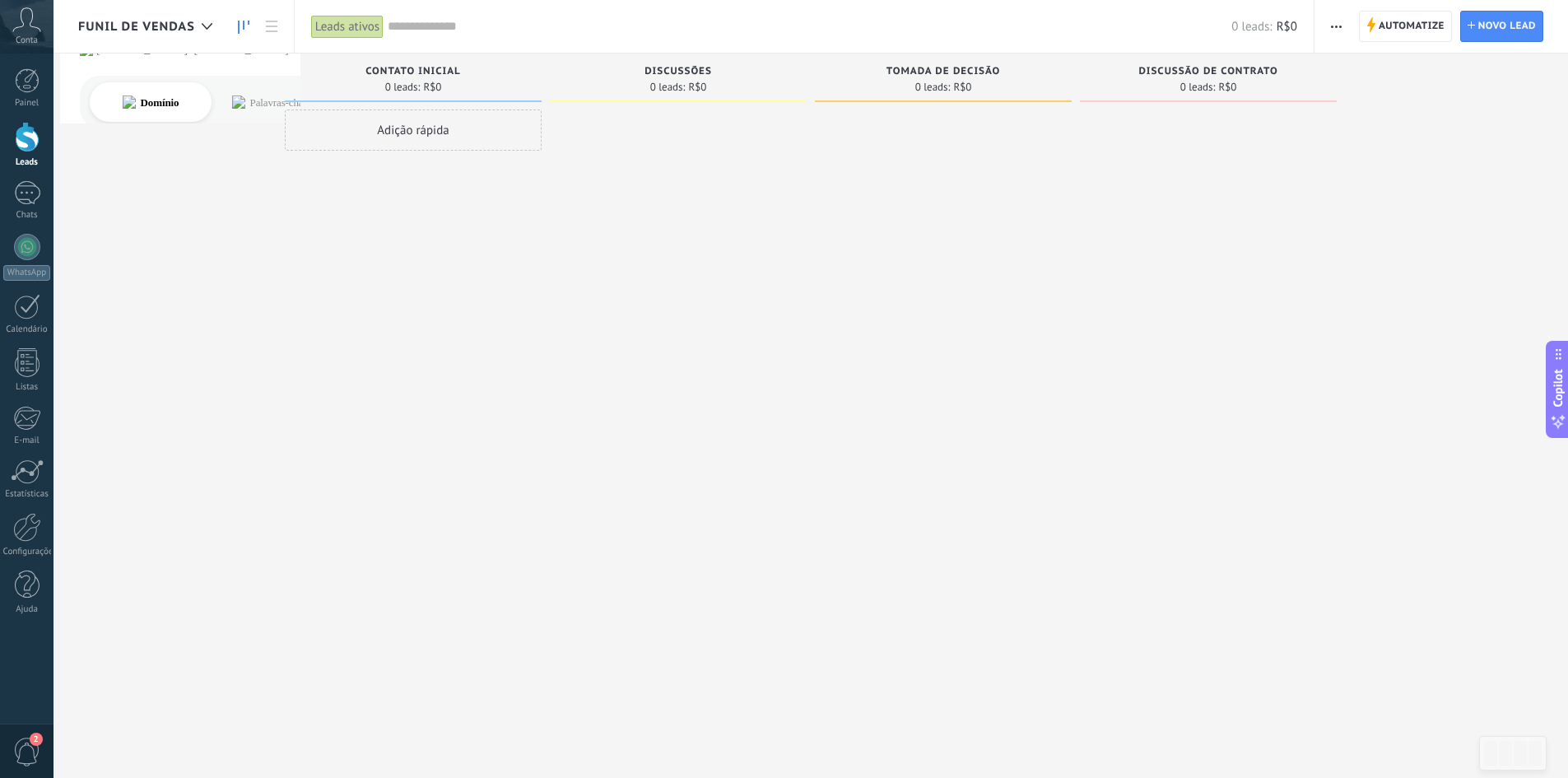
click at [329, 21] on div "Leads ativos" at bounding box center [348, 26] width 72 height 23
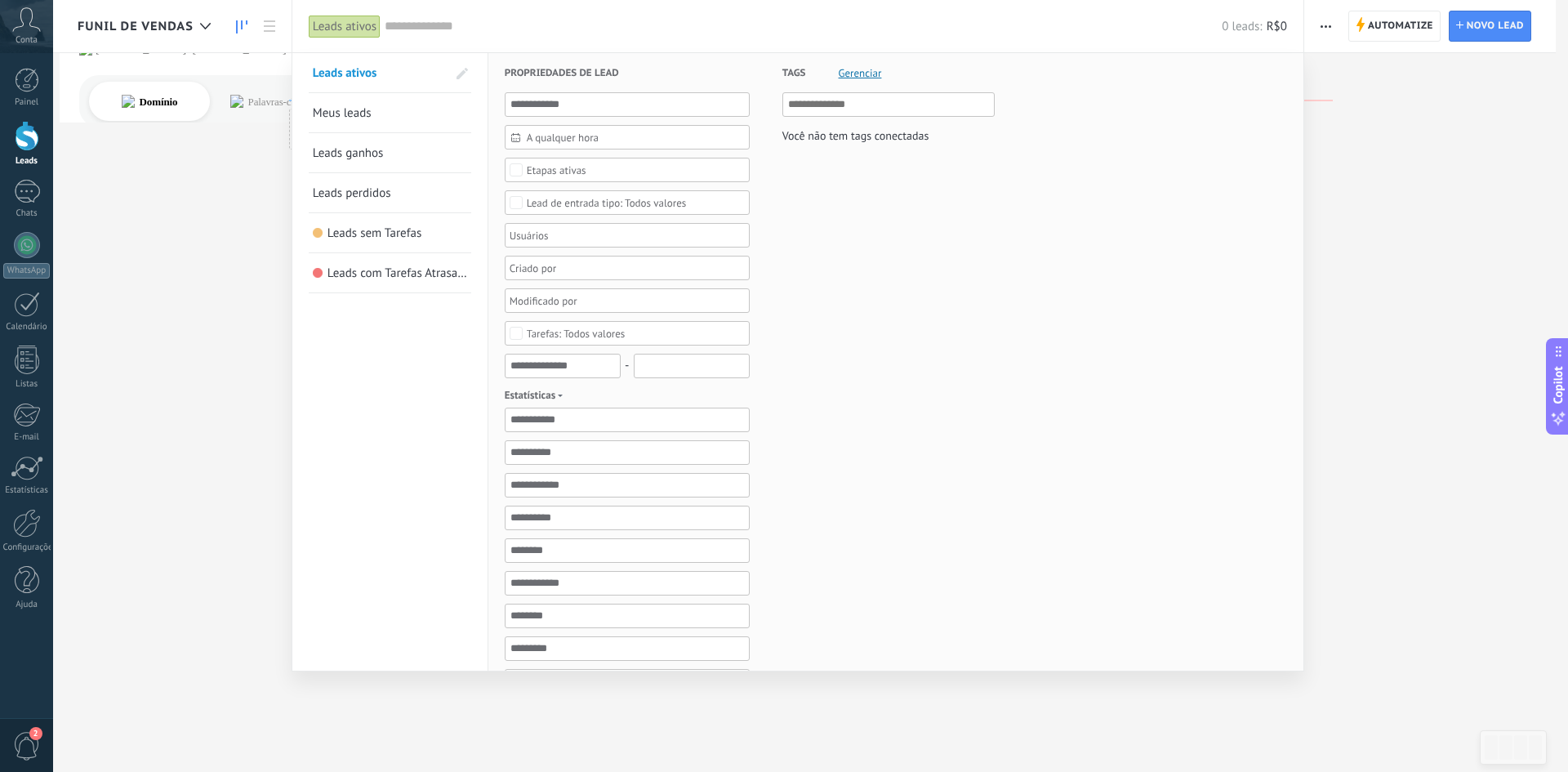
click at [231, 122] on div at bounding box center [784, 386] width 1568 height 772
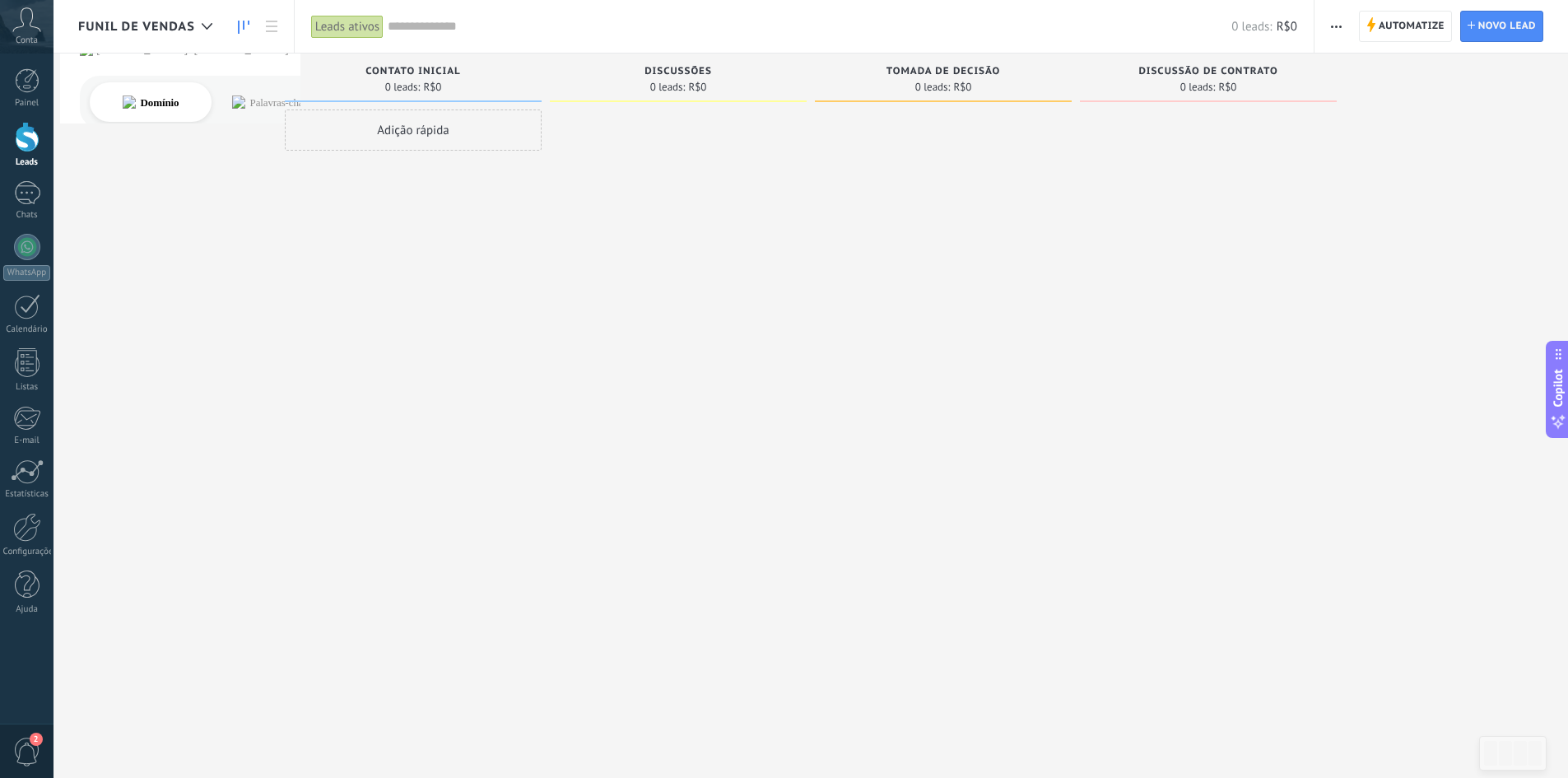
click at [433, 29] on input "text" at bounding box center [809, 27] width 844 height 18
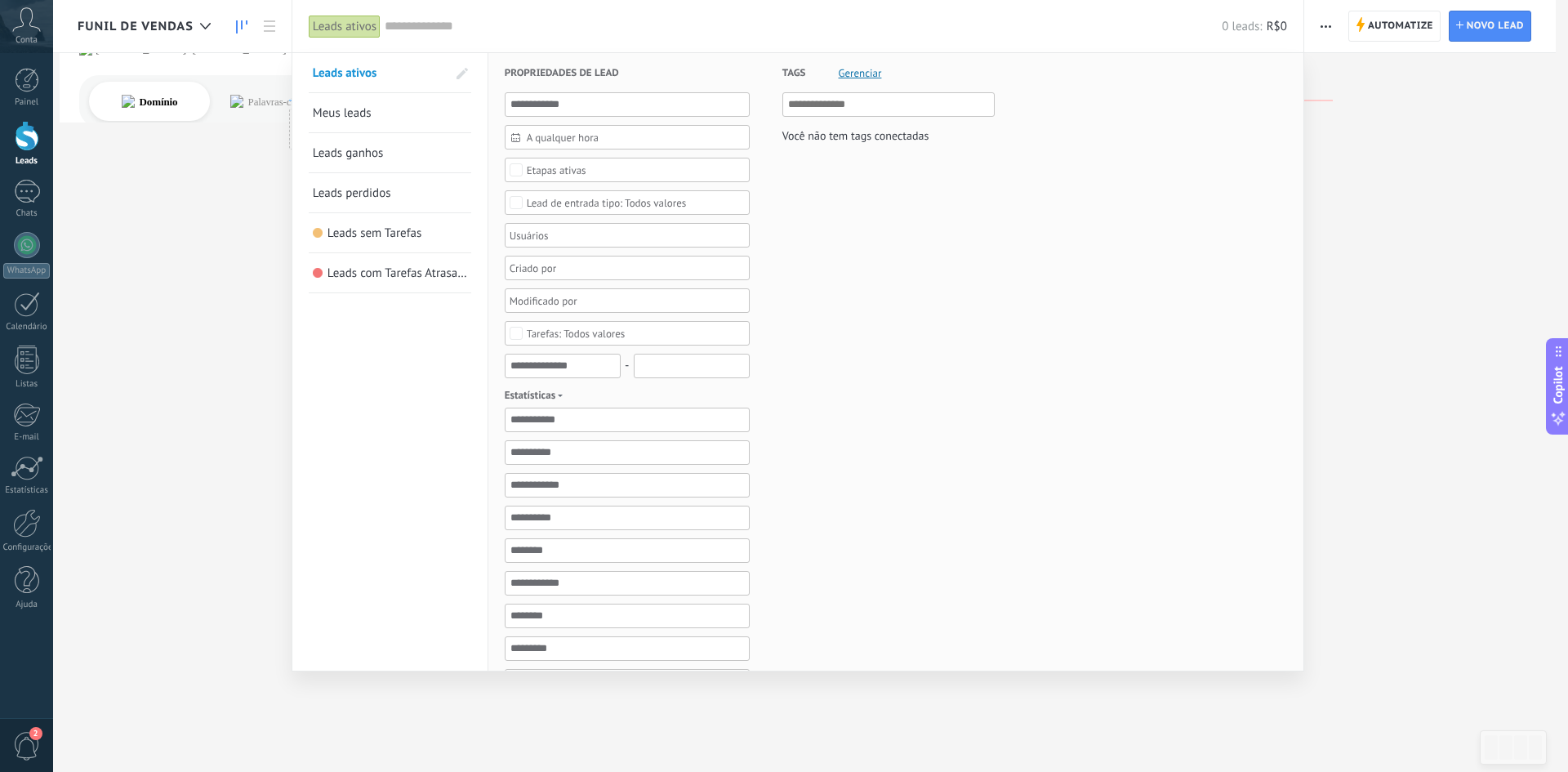
click at [200, 96] on div at bounding box center [784, 386] width 1568 height 772
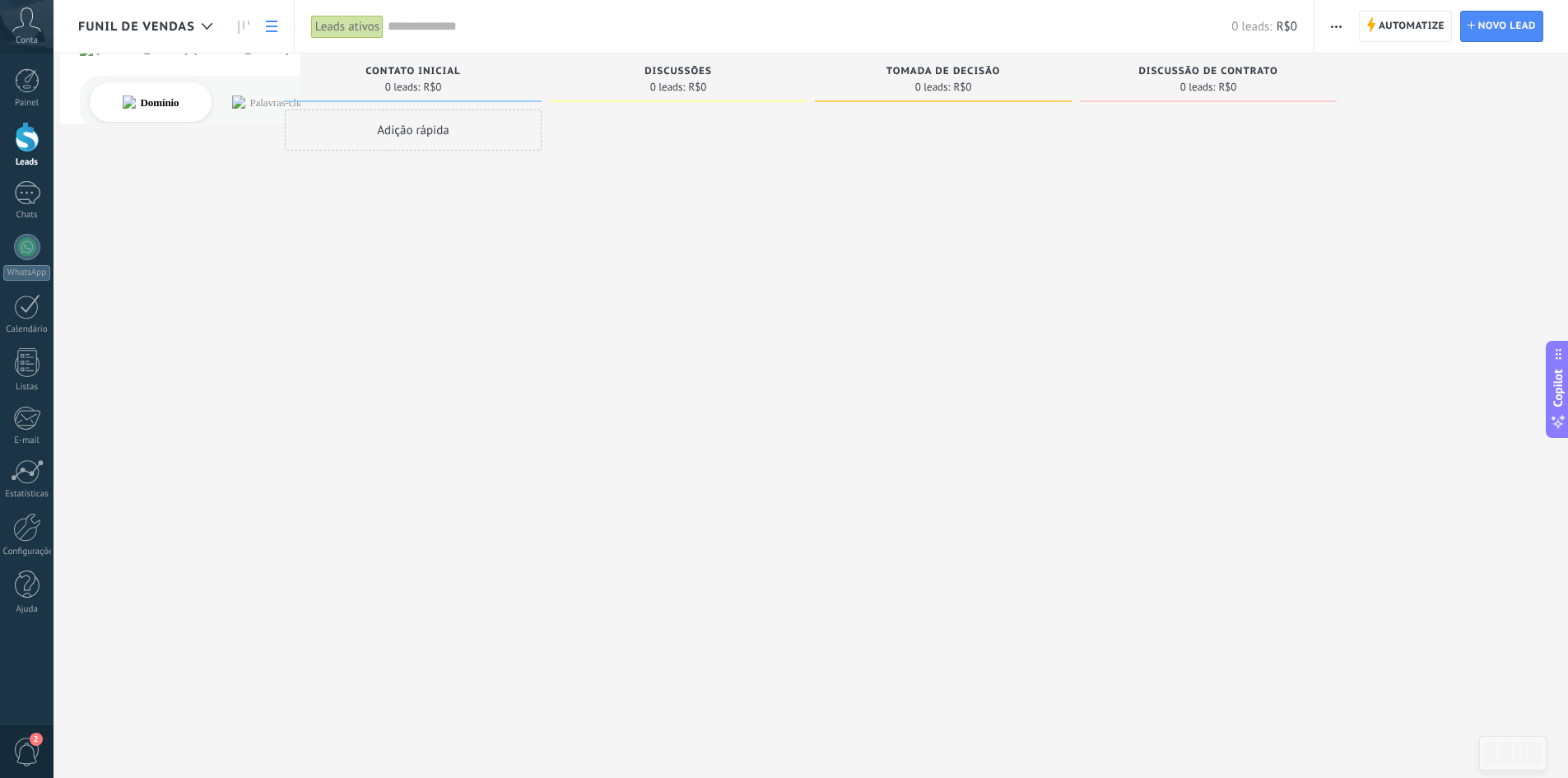
click at [281, 27] on link at bounding box center [271, 26] width 28 height 32
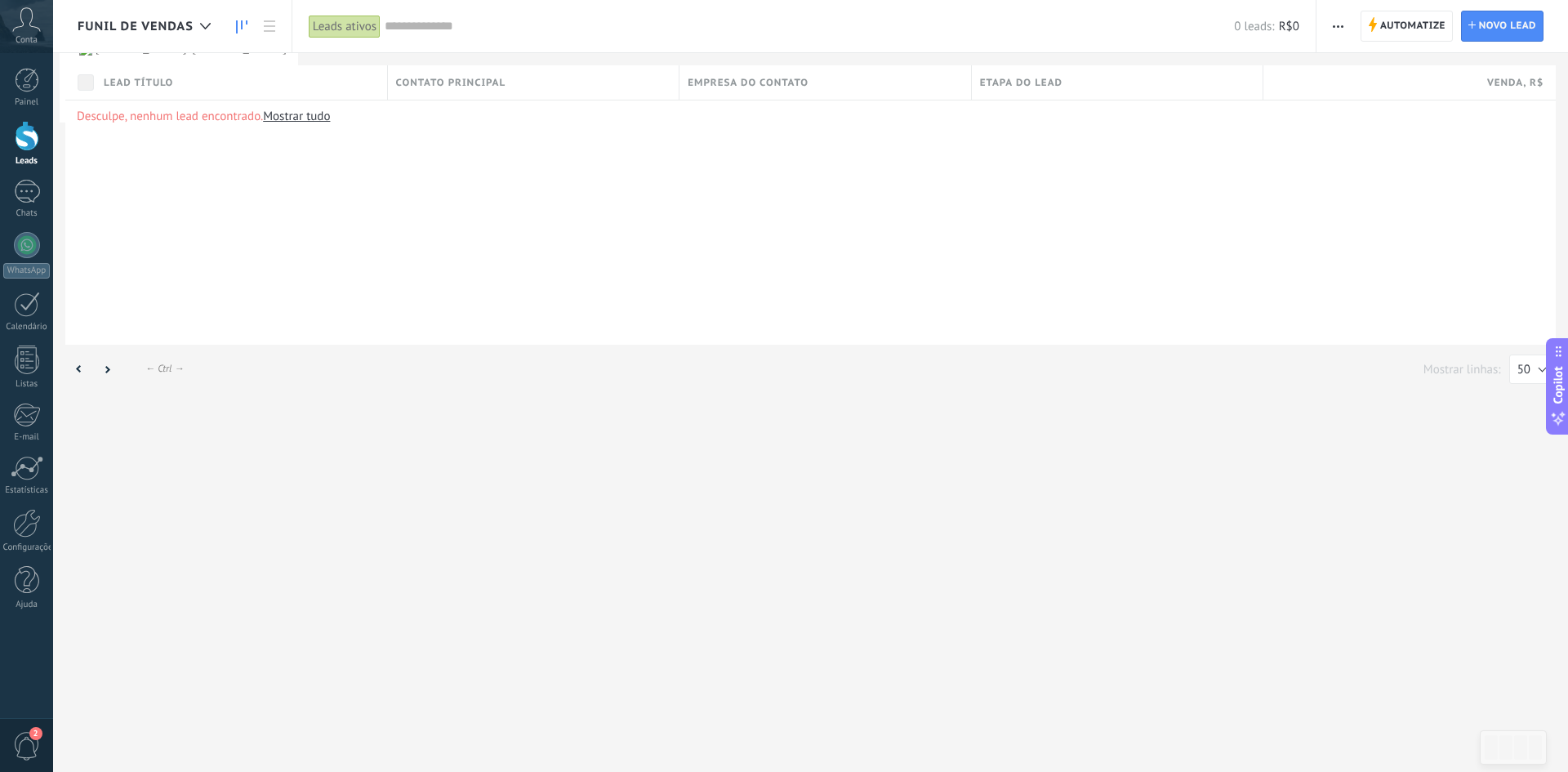
click at [253, 28] on link at bounding box center [241, 26] width 28 height 32
